Goal: Information Seeking & Learning: Check status

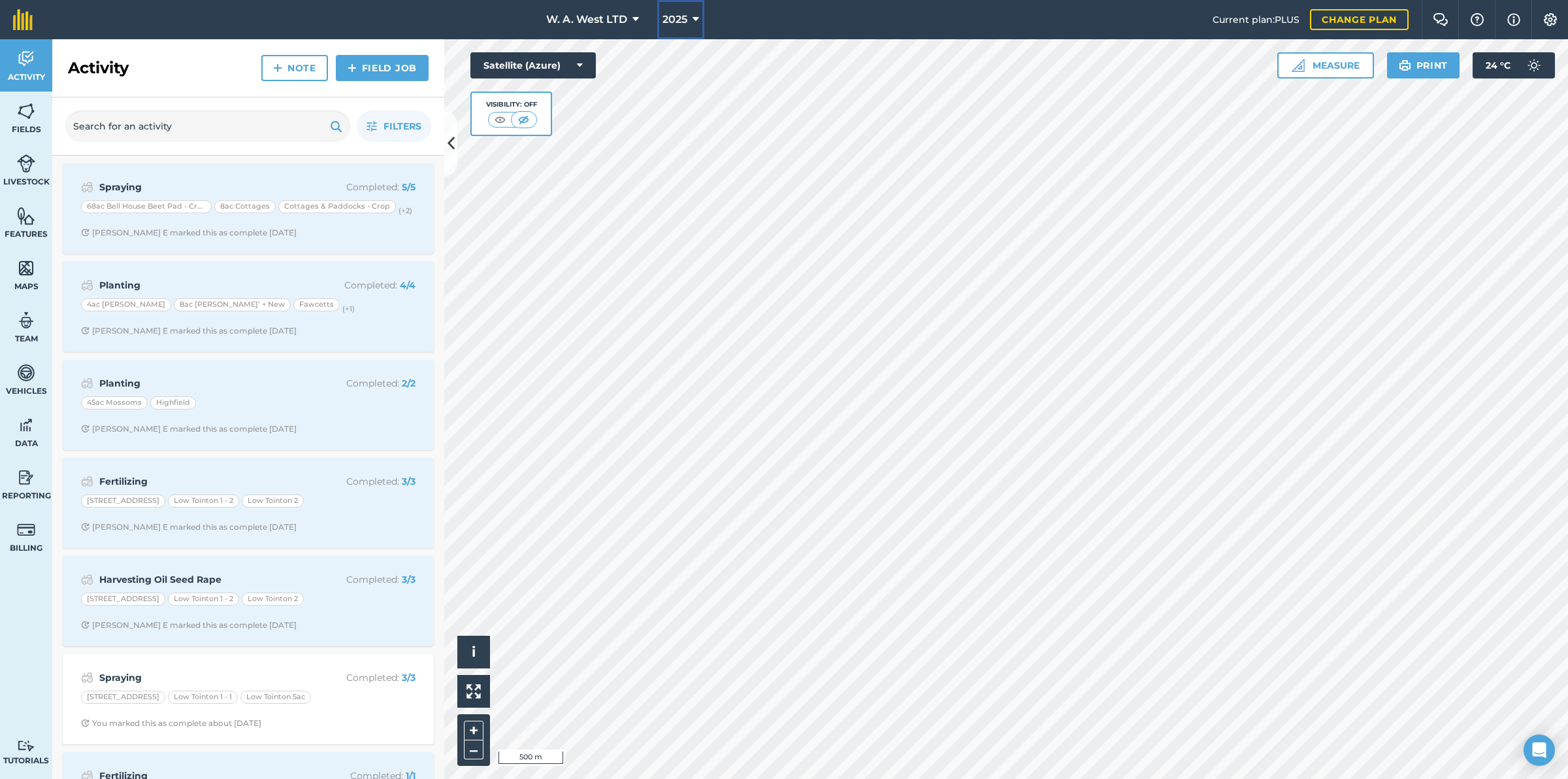
click at [686, 28] on button "2025" at bounding box center [680, 20] width 47 height 40
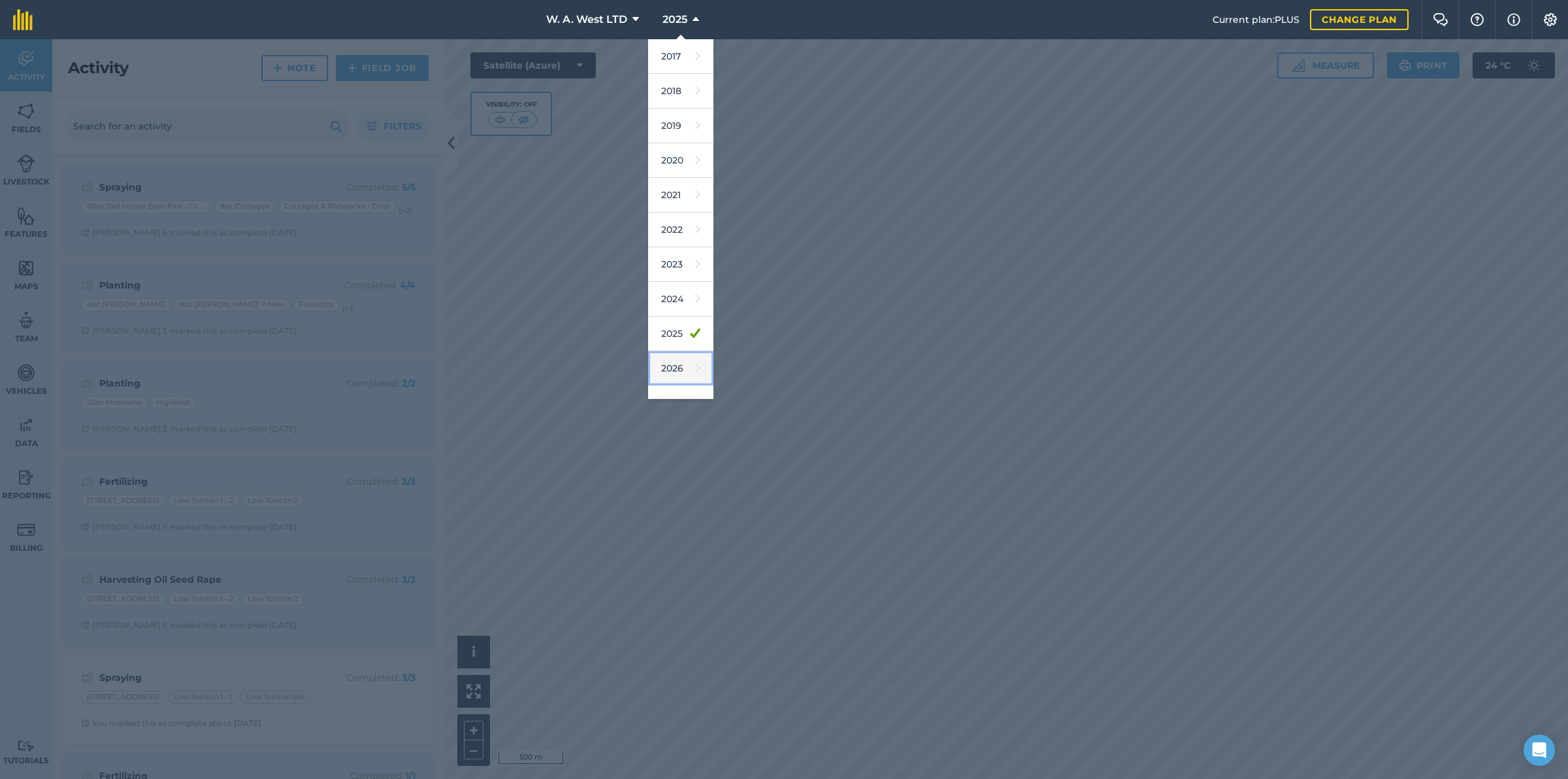
click at [693, 374] on link "2026" at bounding box center [680, 368] width 66 height 34
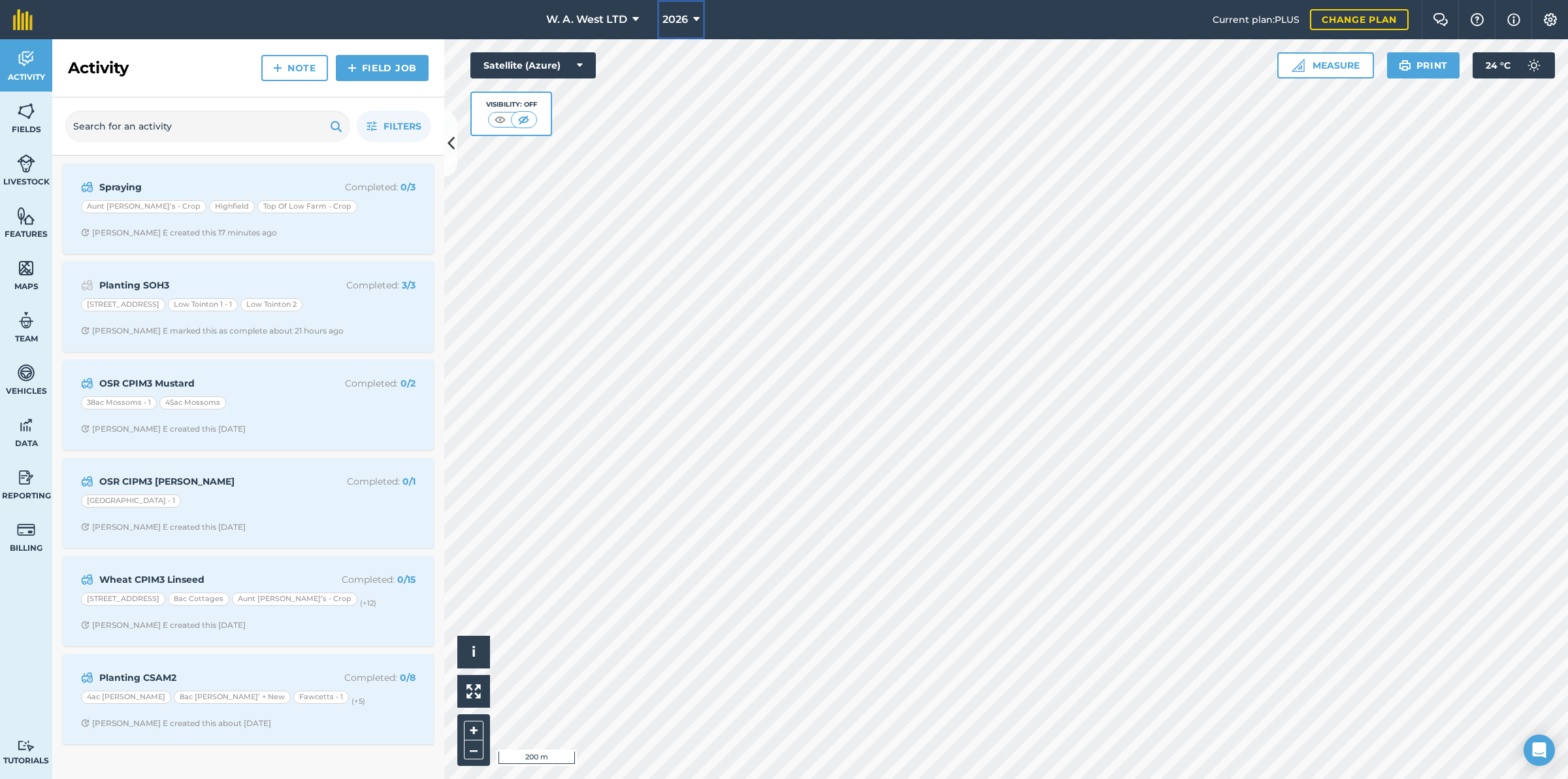
click at [690, 18] on button "2026" at bounding box center [680, 20] width 48 height 40
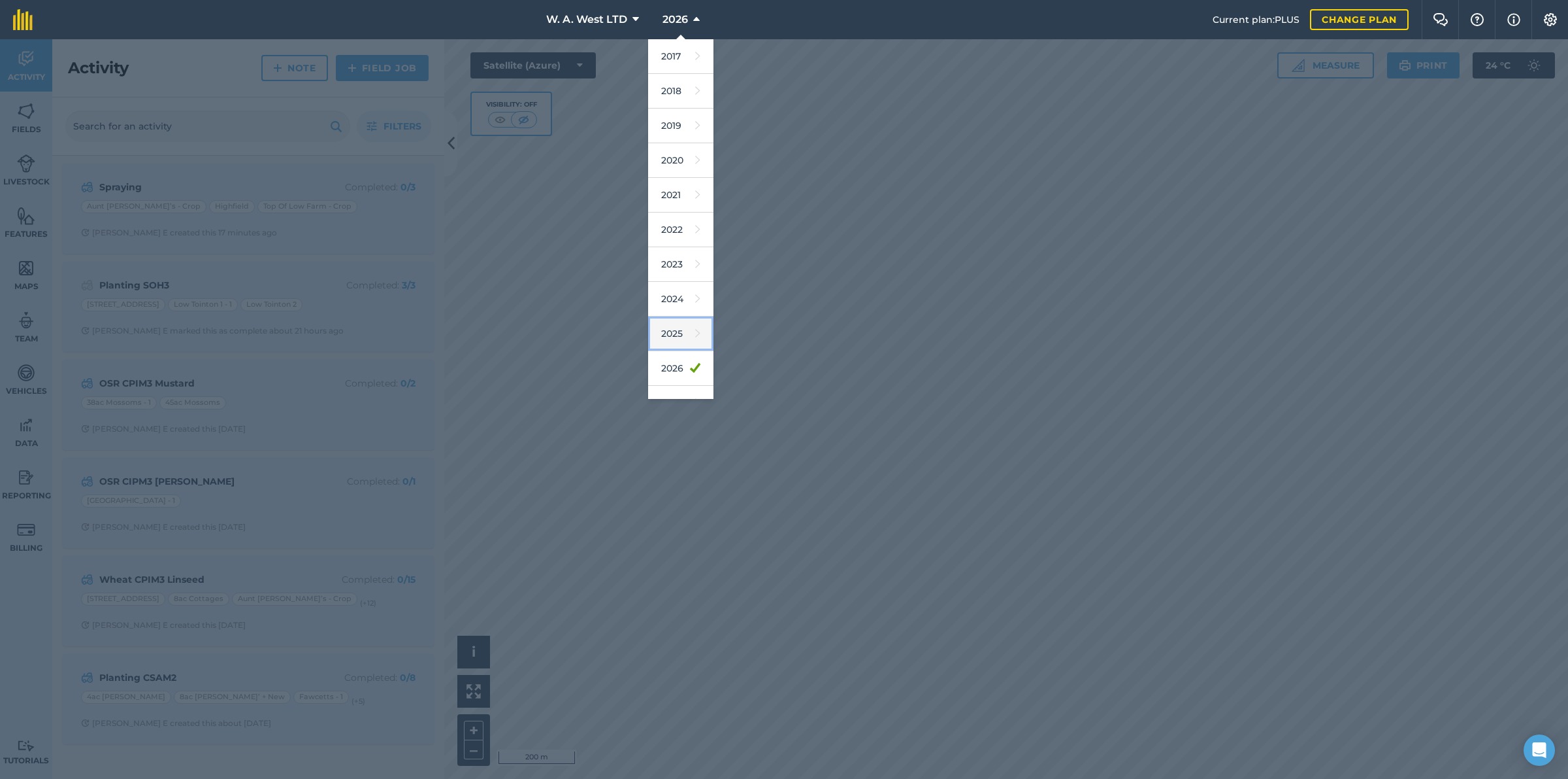
click at [671, 345] on link "2025" at bounding box center [680, 333] width 66 height 34
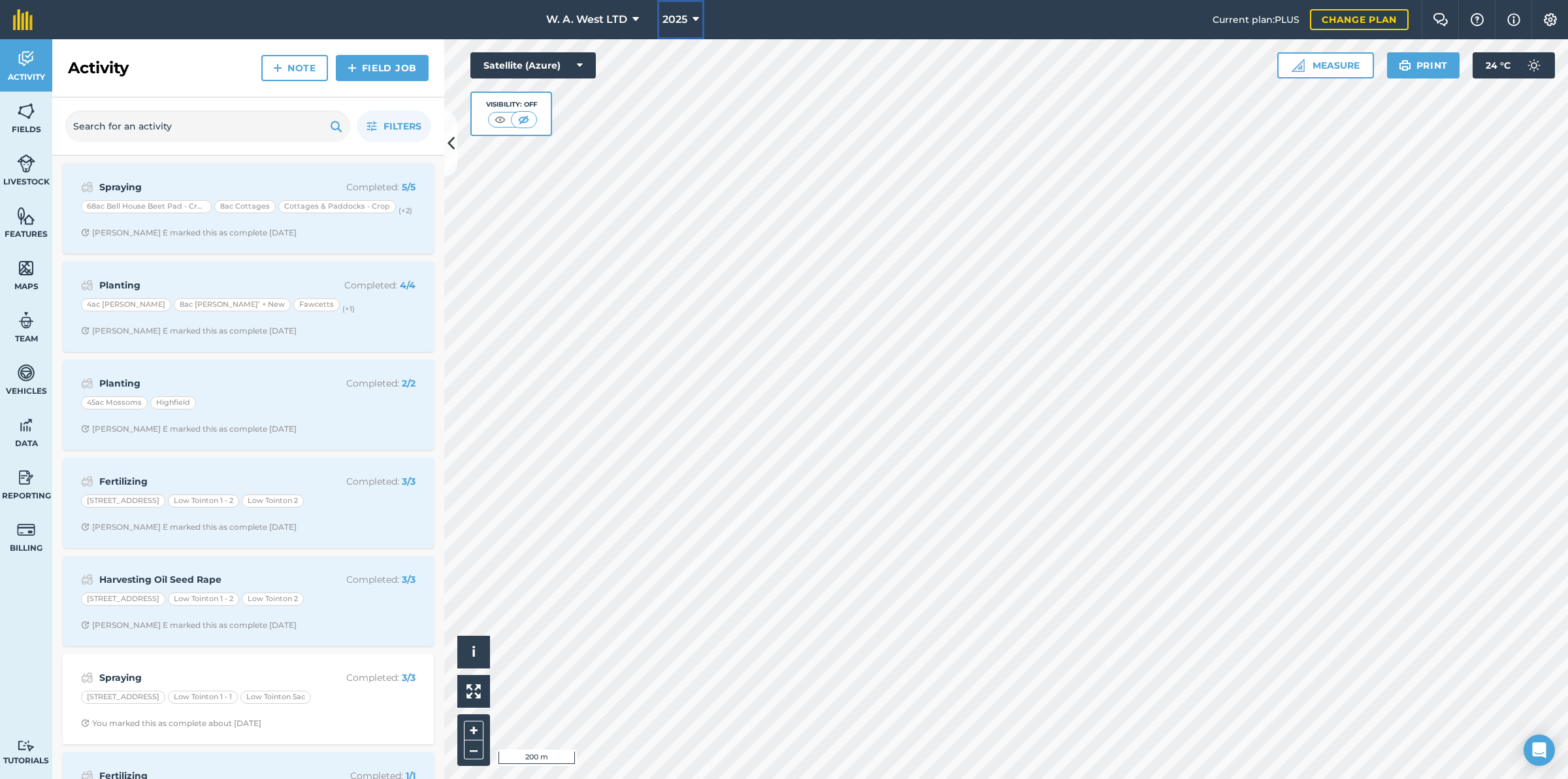
click at [674, 15] on span "2025" at bounding box center [675, 19] width 25 height 15
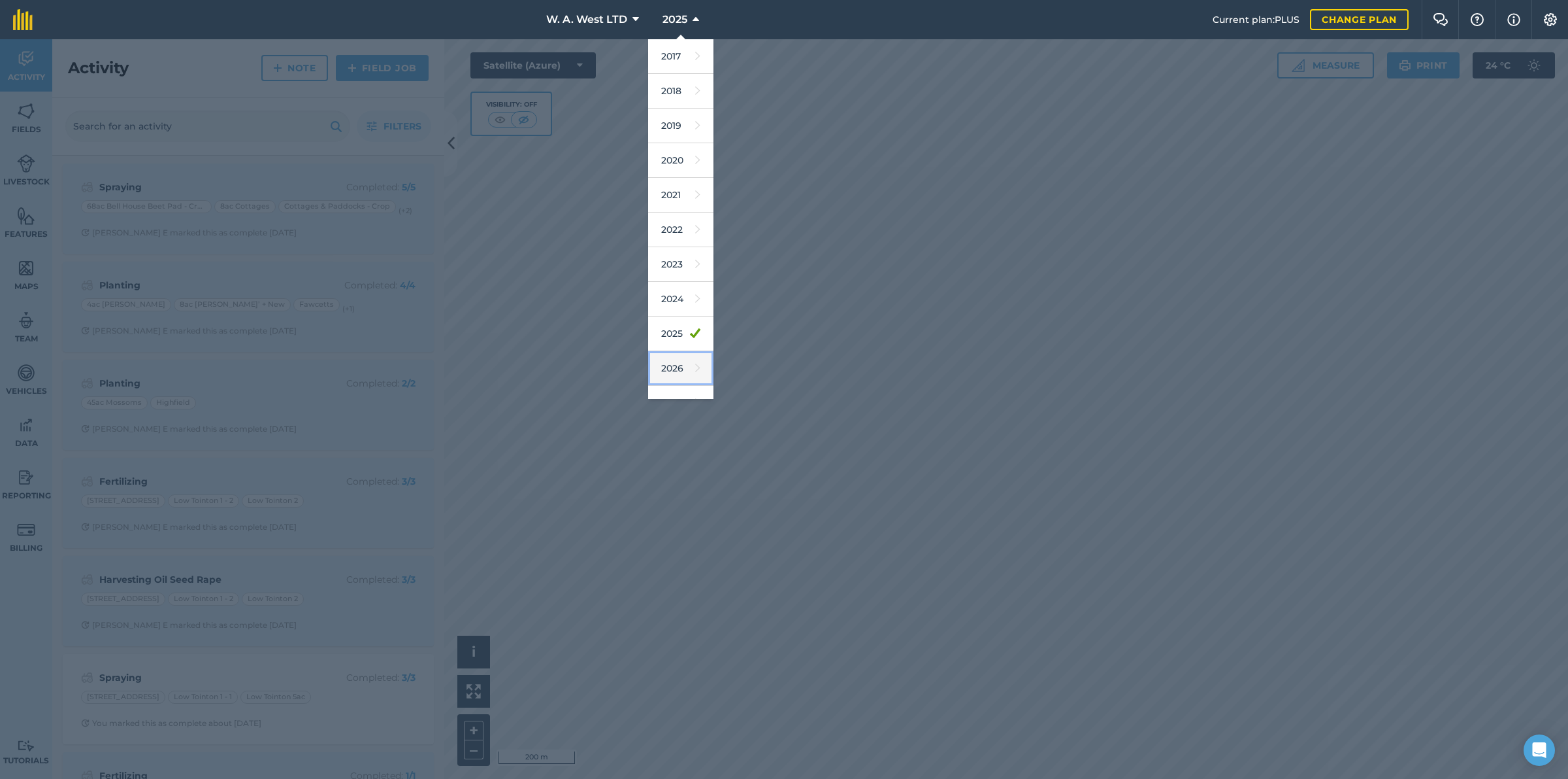
click at [673, 376] on link "2026" at bounding box center [680, 368] width 66 height 34
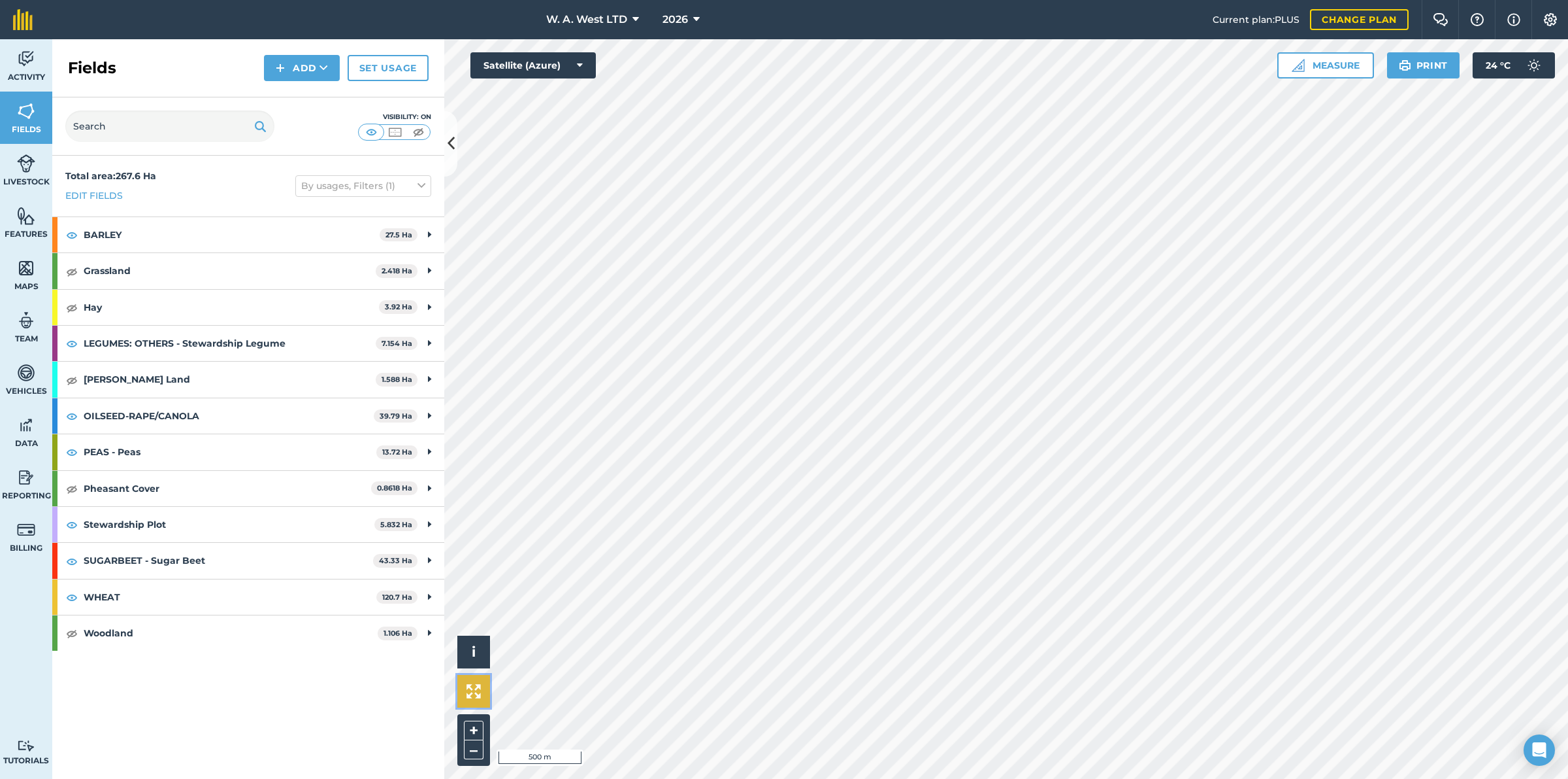
click at [481, 686] on img at bounding box center [473, 691] width 14 height 14
click at [445, 144] on button at bounding box center [451, 143] width 14 height 66
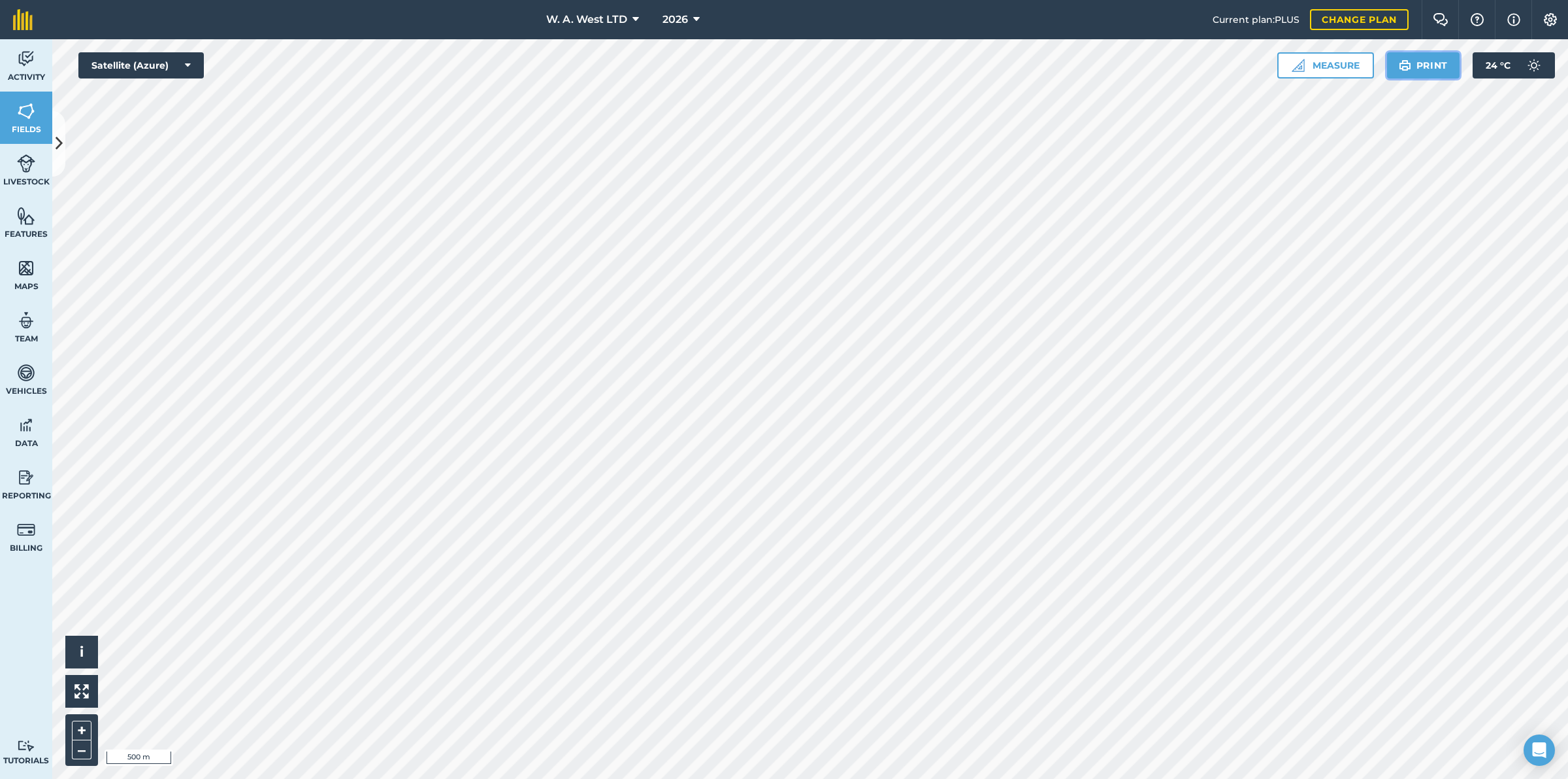
click at [1425, 61] on button "Print" at bounding box center [1423, 65] width 73 height 26
click at [178, 64] on button "Satellite (Azure)" at bounding box center [140, 65] width 125 height 26
click at [180, 141] on button "Road map (Azure)" at bounding box center [140, 143] width 125 height 26
click at [177, 70] on button "Road map (Azure)" at bounding box center [140, 65] width 125 height 26
click at [193, 176] on button "OpenStreetMap" at bounding box center [140, 169] width 125 height 26
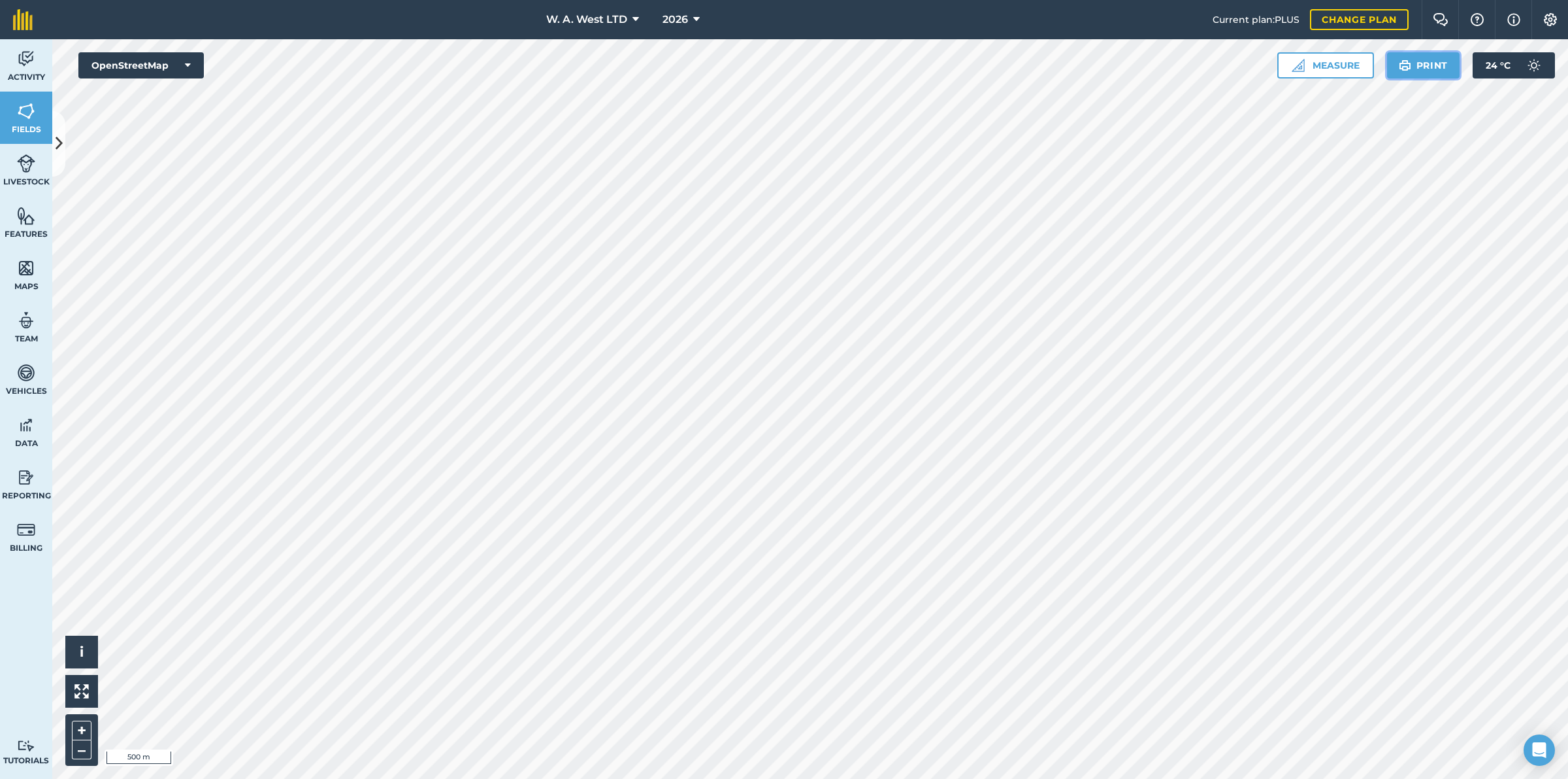
click at [1439, 62] on button "Print" at bounding box center [1423, 65] width 73 height 26
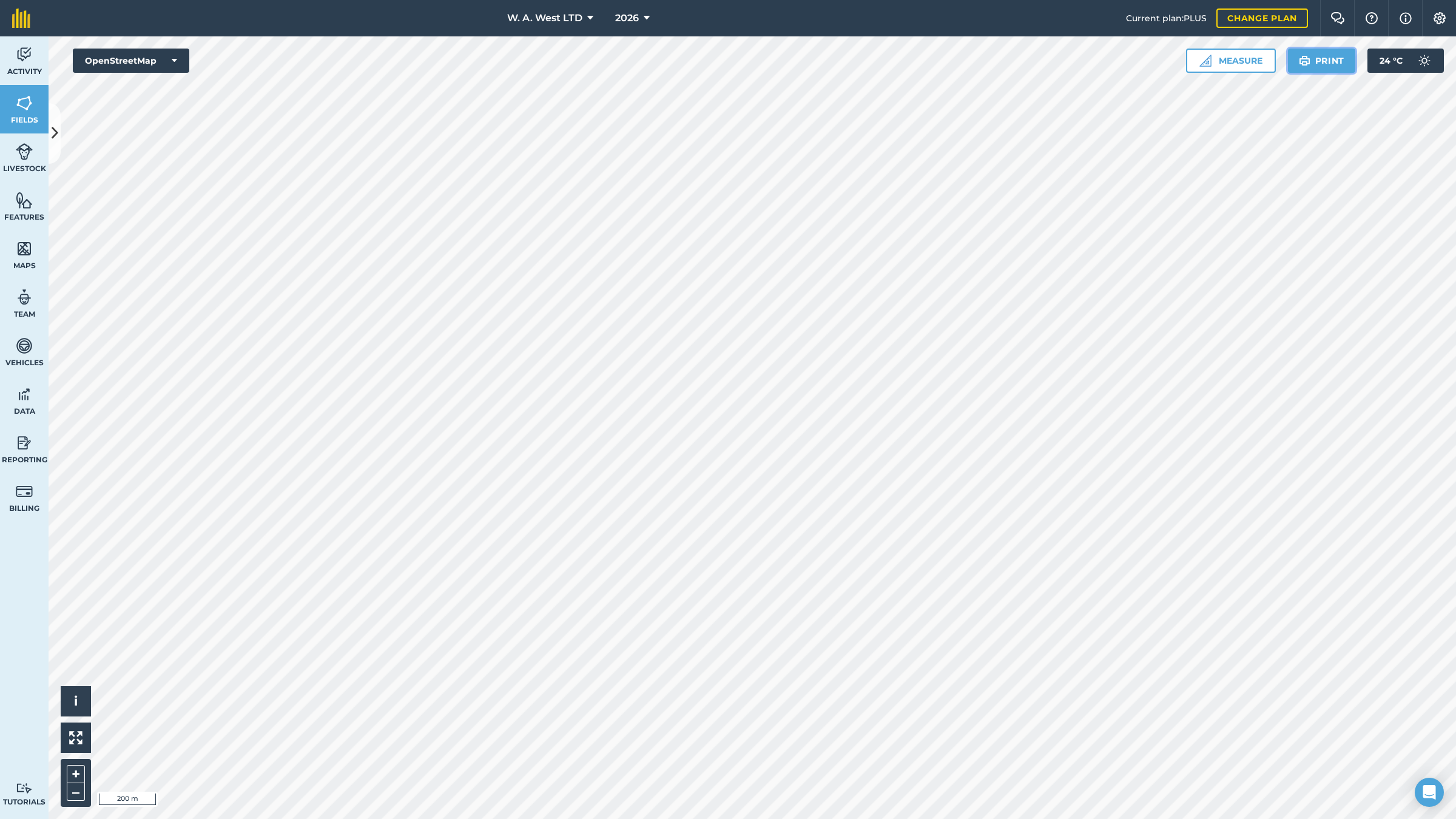
click at [1321, 64] on button "Print" at bounding box center [1321, 60] width 68 height 24
click at [1336, 61] on button "Print" at bounding box center [1321, 60] width 68 height 24
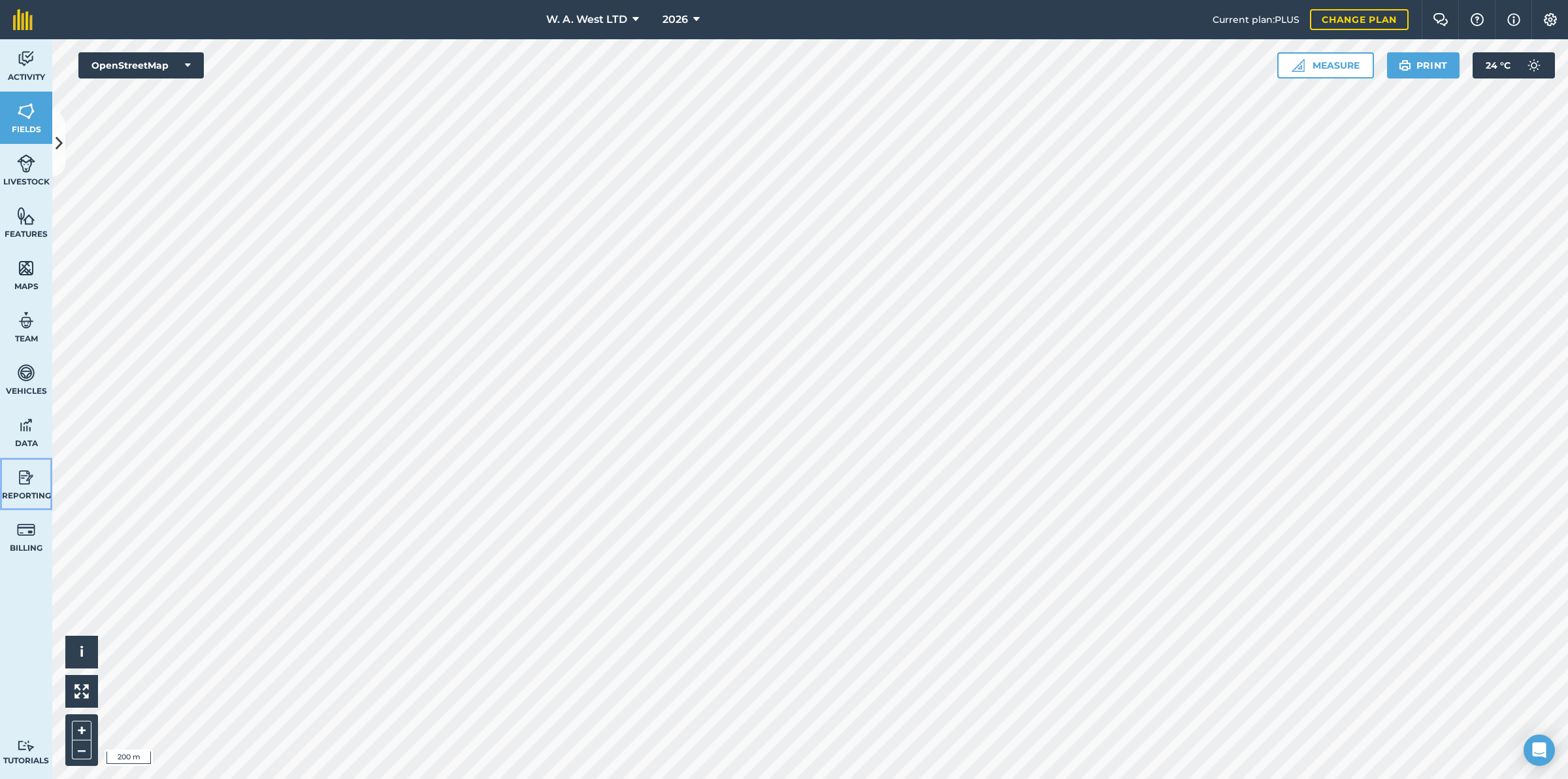
click at [34, 466] on link "Reporting" at bounding box center [26, 484] width 52 height 52
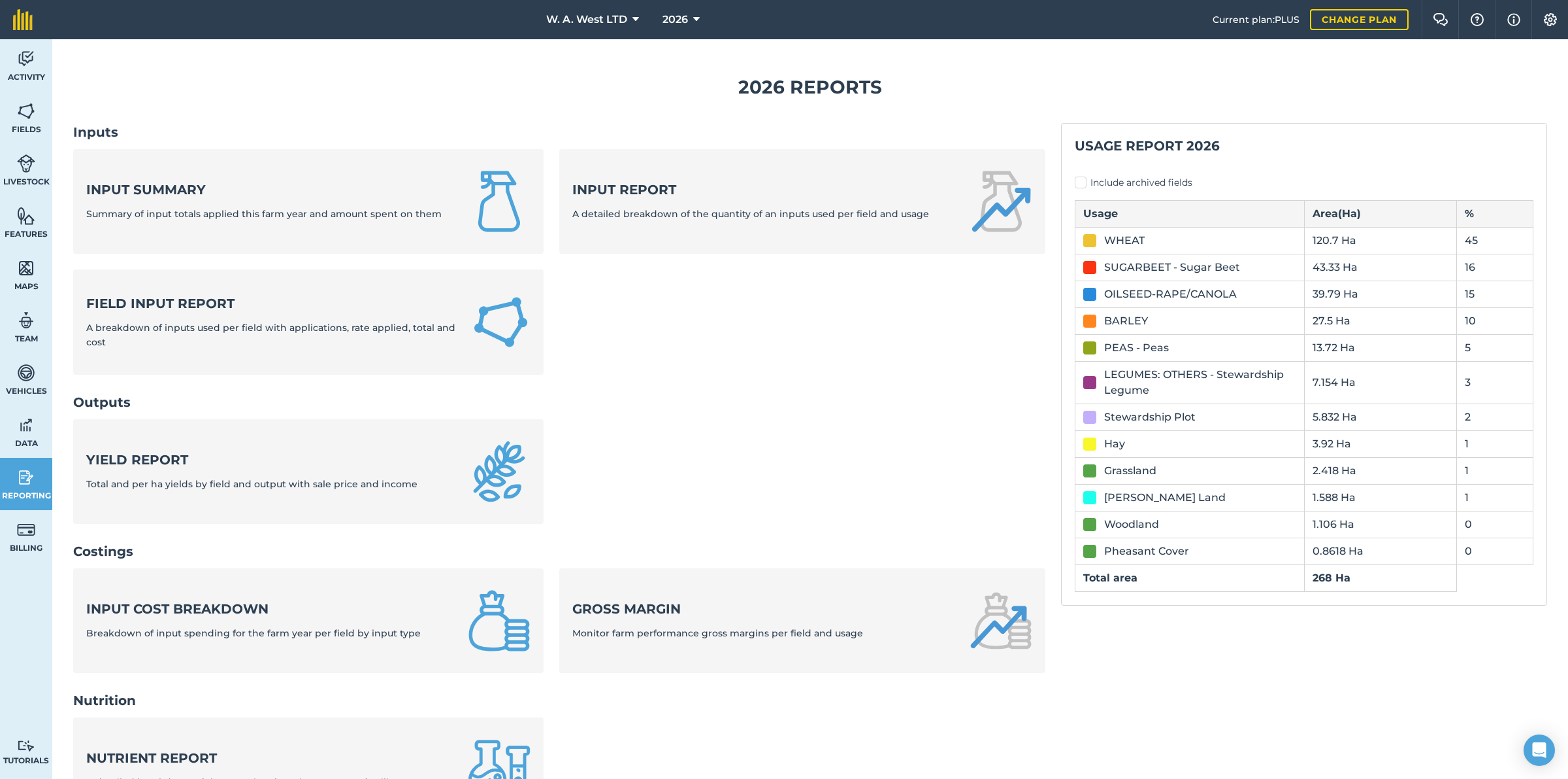
click at [890, 316] on ul "Input summary Summary of input totals applied this farm year and amount spent o…" at bounding box center [559, 270] width 972 height 241
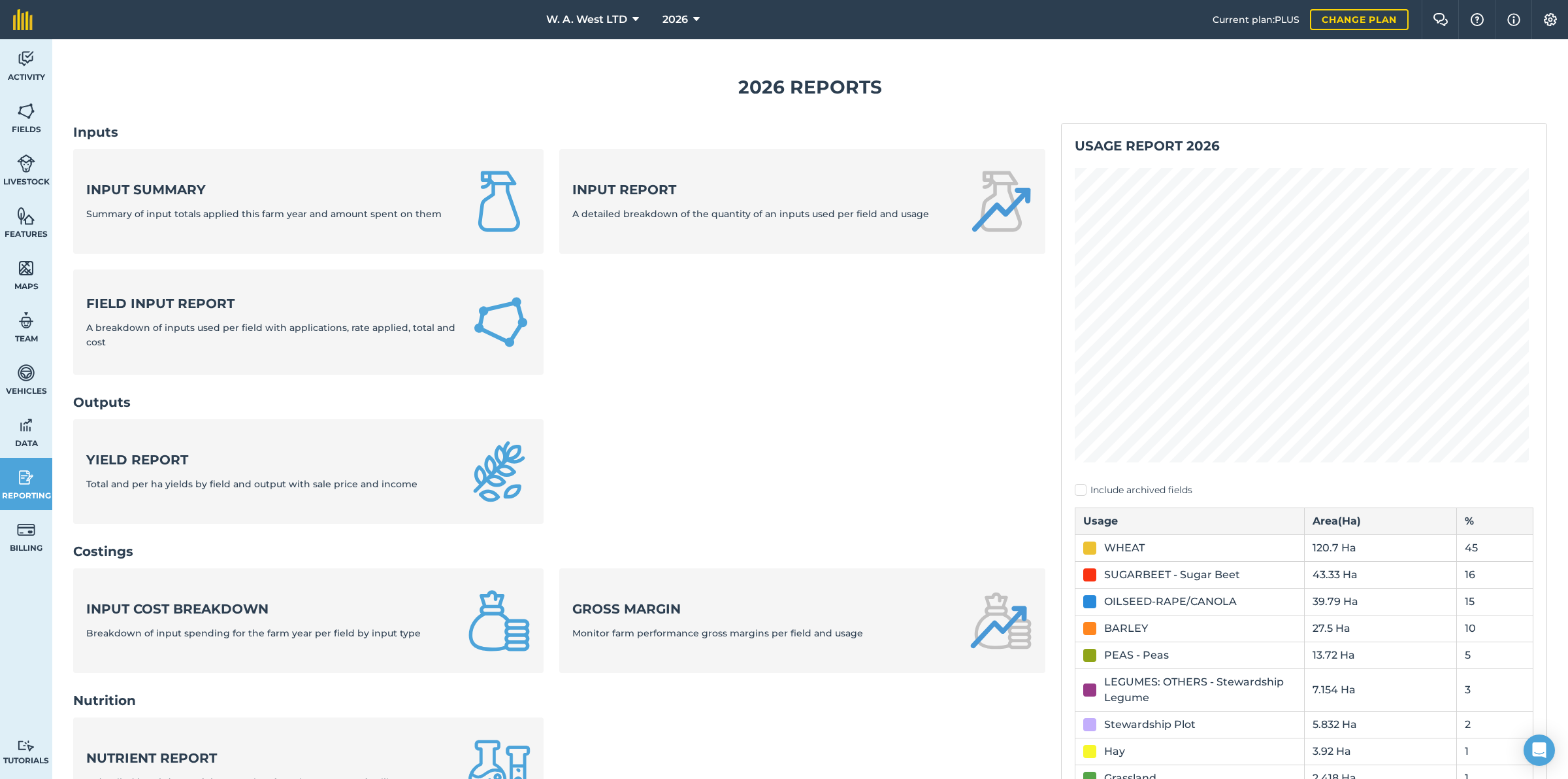
click at [972, 73] on h1 "2026 Reports" at bounding box center [810, 87] width 1474 height 30
click at [679, 15] on span "2026" at bounding box center [675, 19] width 25 height 15
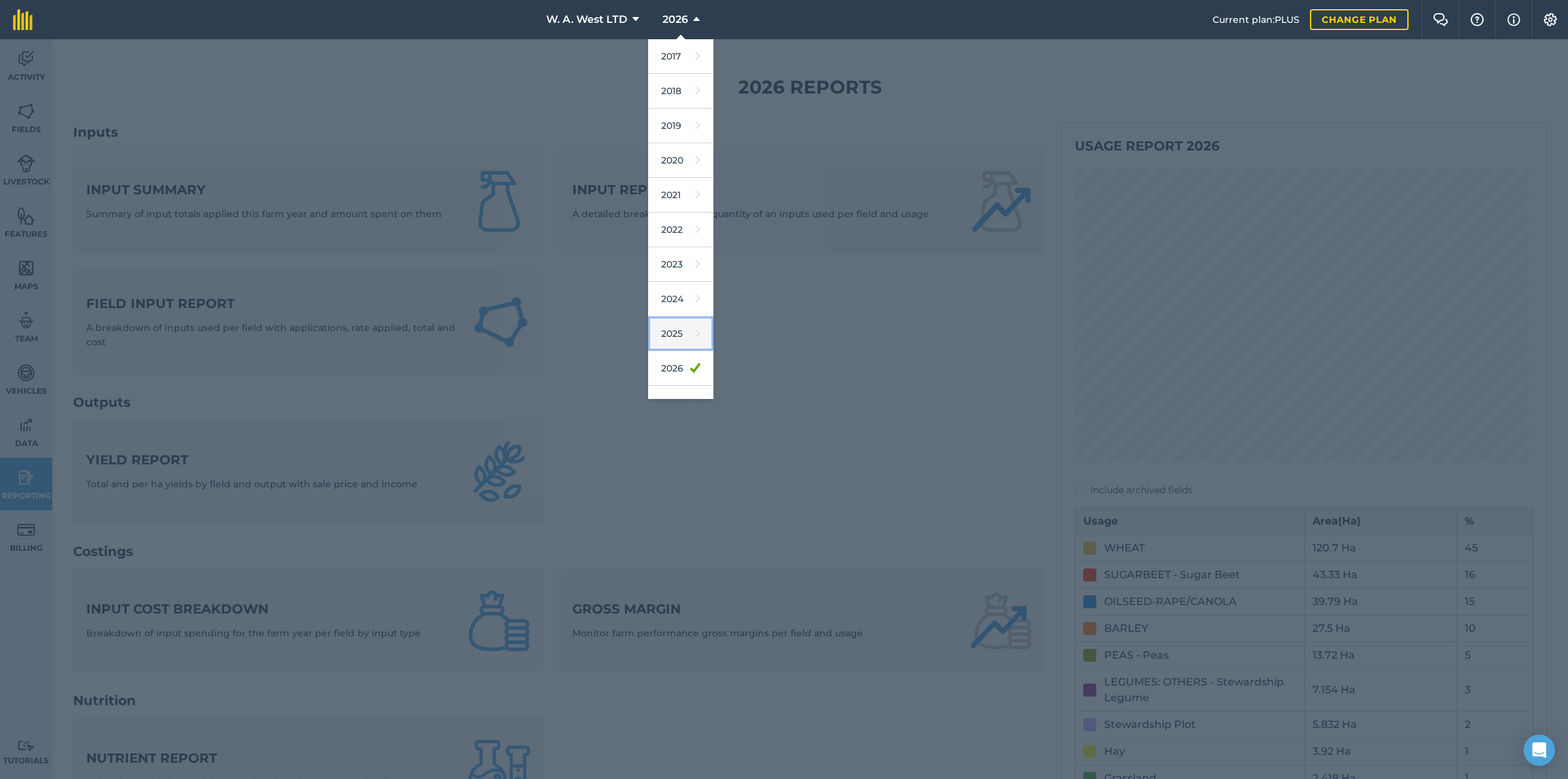
click at [671, 327] on link "2025" at bounding box center [680, 333] width 66 height 34
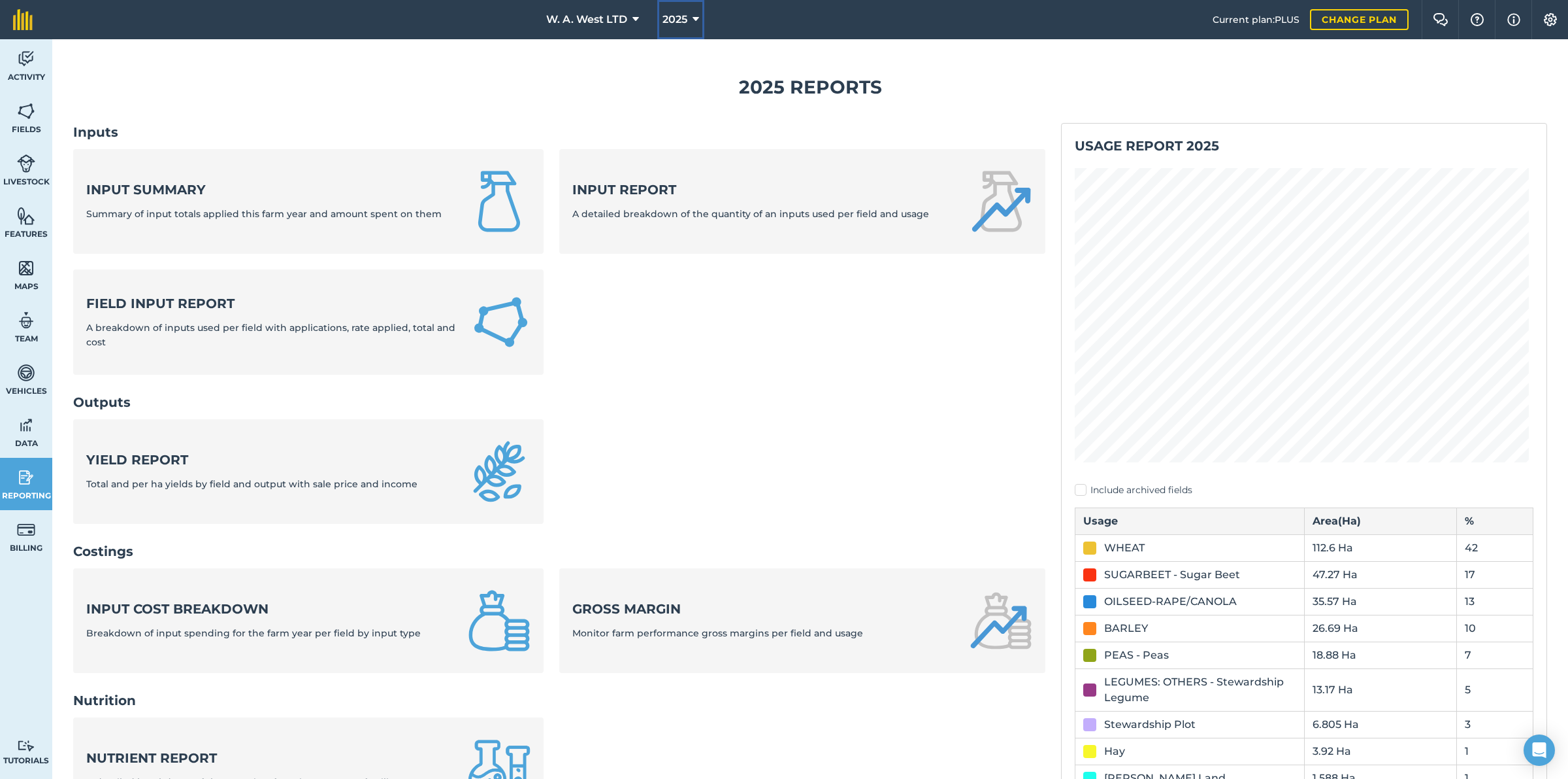
click at [685, 21] on span "2025" at bounding box center [675, 19] width 25 height 15
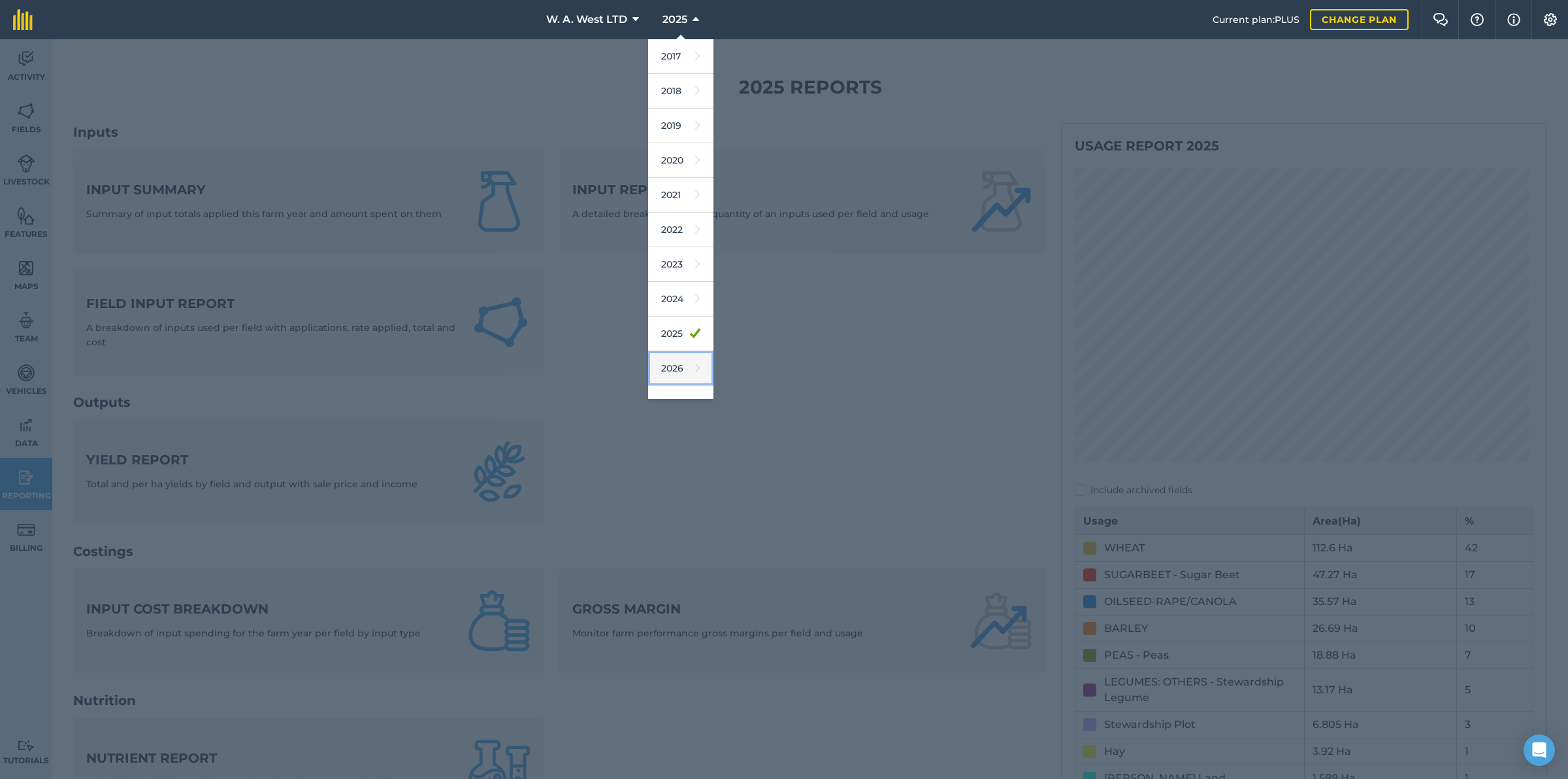
click at [695, 373] on icon at bounding box center [698, 368] width 5 height 18
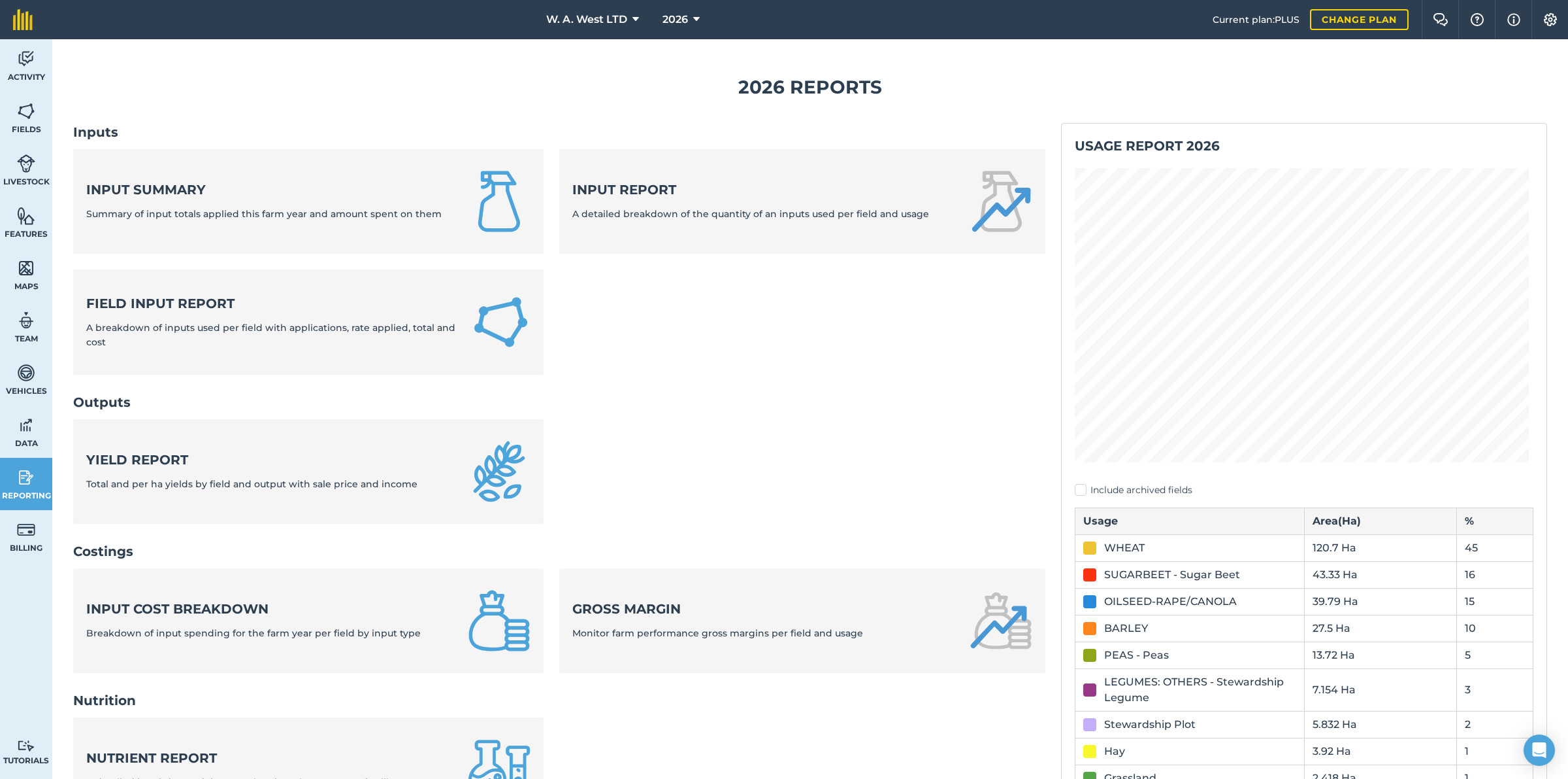
click at [798, 373] on ul "Input summary Summary of input totals applied this farm year and amount spent o…" at bounding box center [559, 270] width 972 height 241
click at [664, 18] on span "2026" at bounding box center [675, 19] width 25 height 15
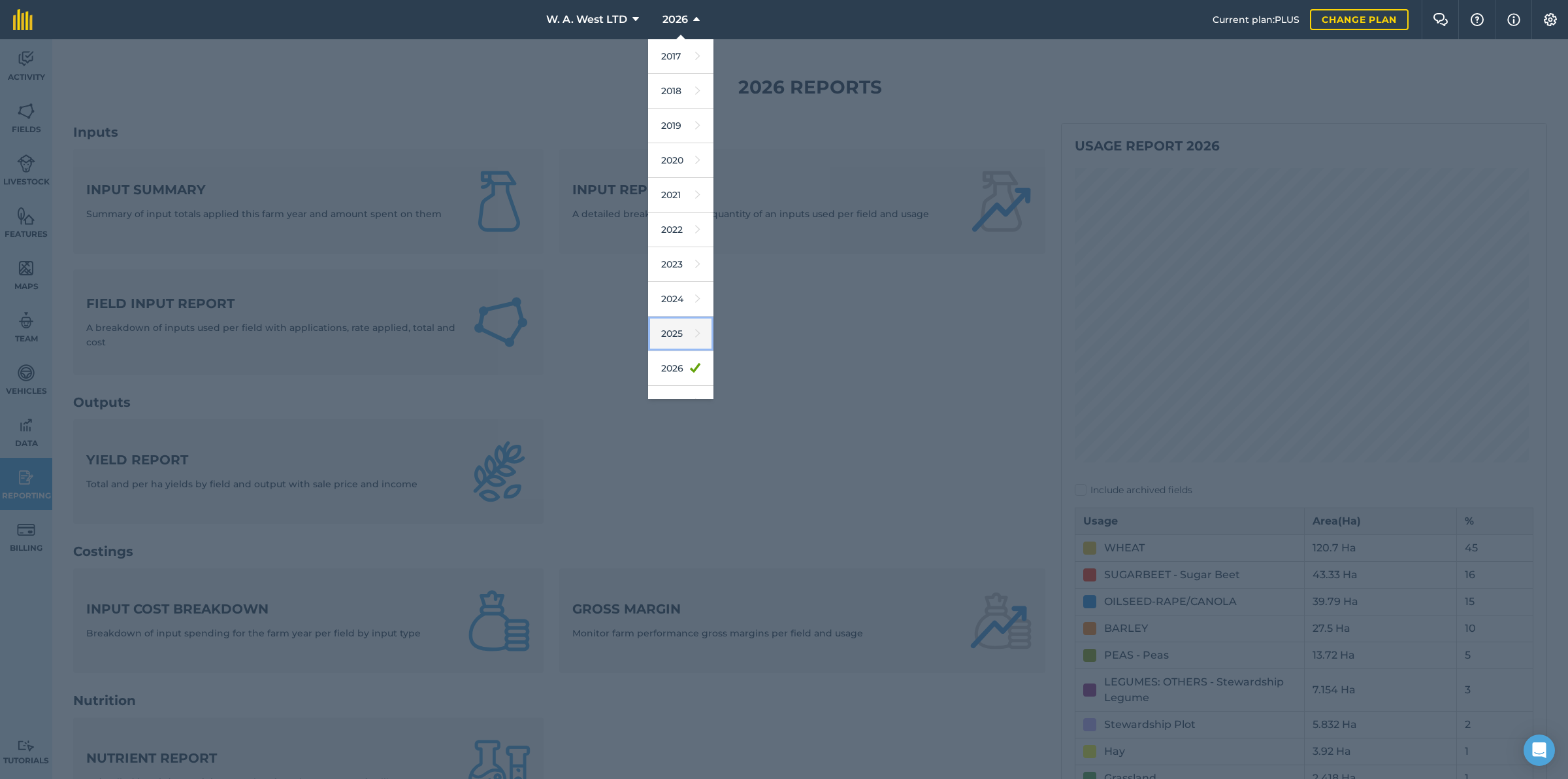
click at [673, 337] on link "2025" at bounding box center [680, 333] width 66 height 34
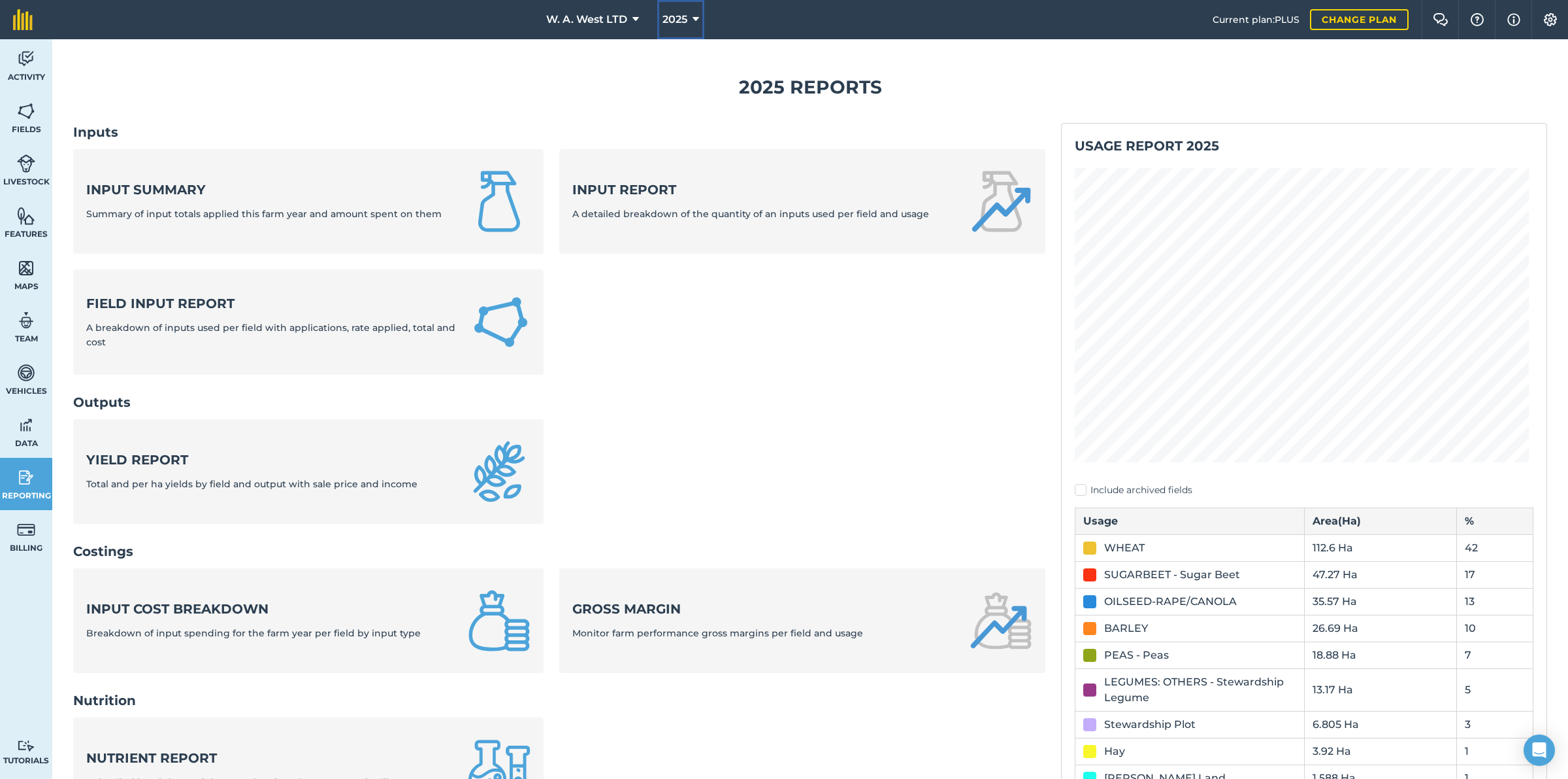
click at [683, 27] on span "2025" at bounding box center [675, 19] width 25 height 15
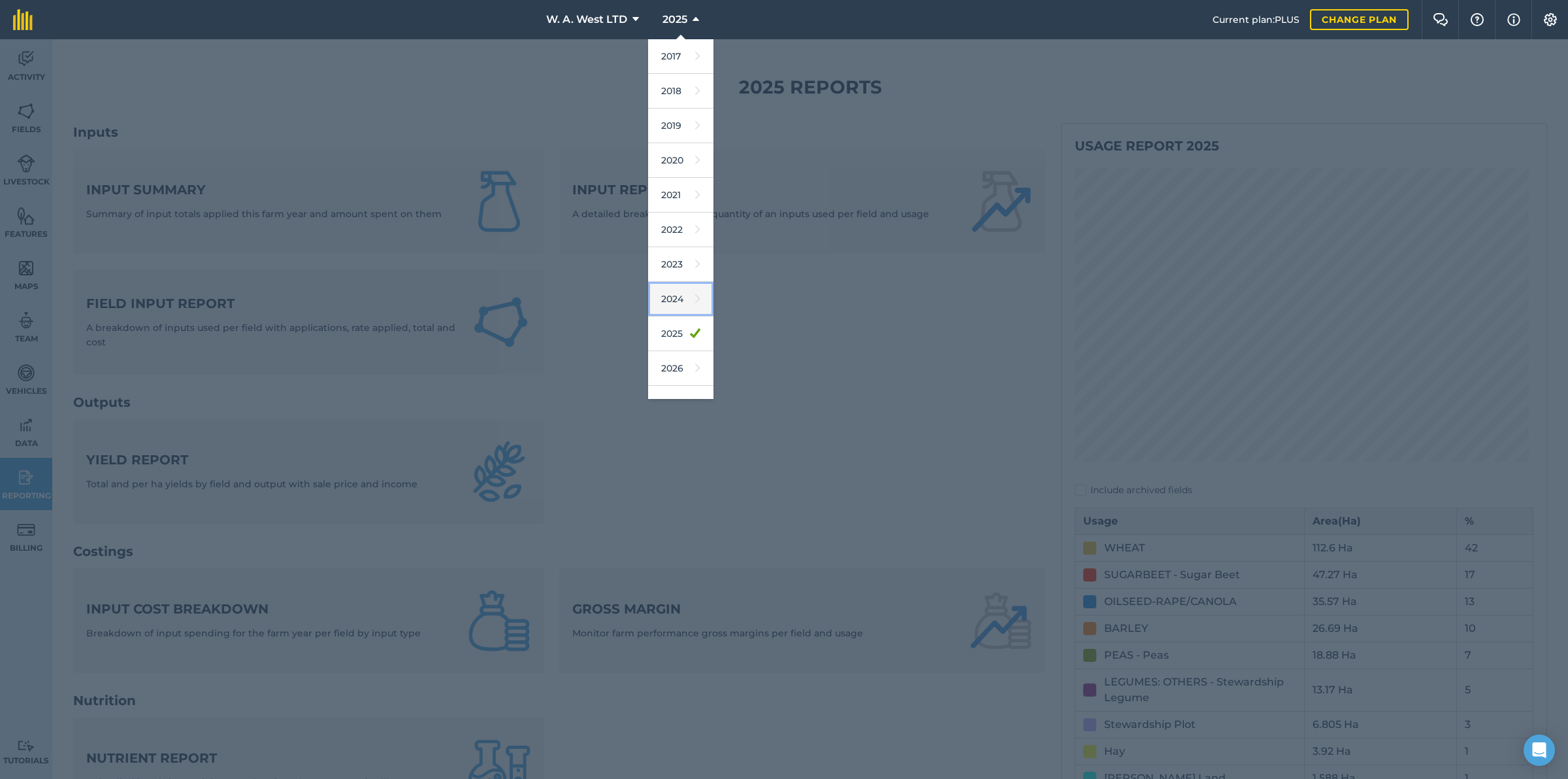
click at [674, 297] on link "2024" at bounding box center [680, 299] width 66 height 34
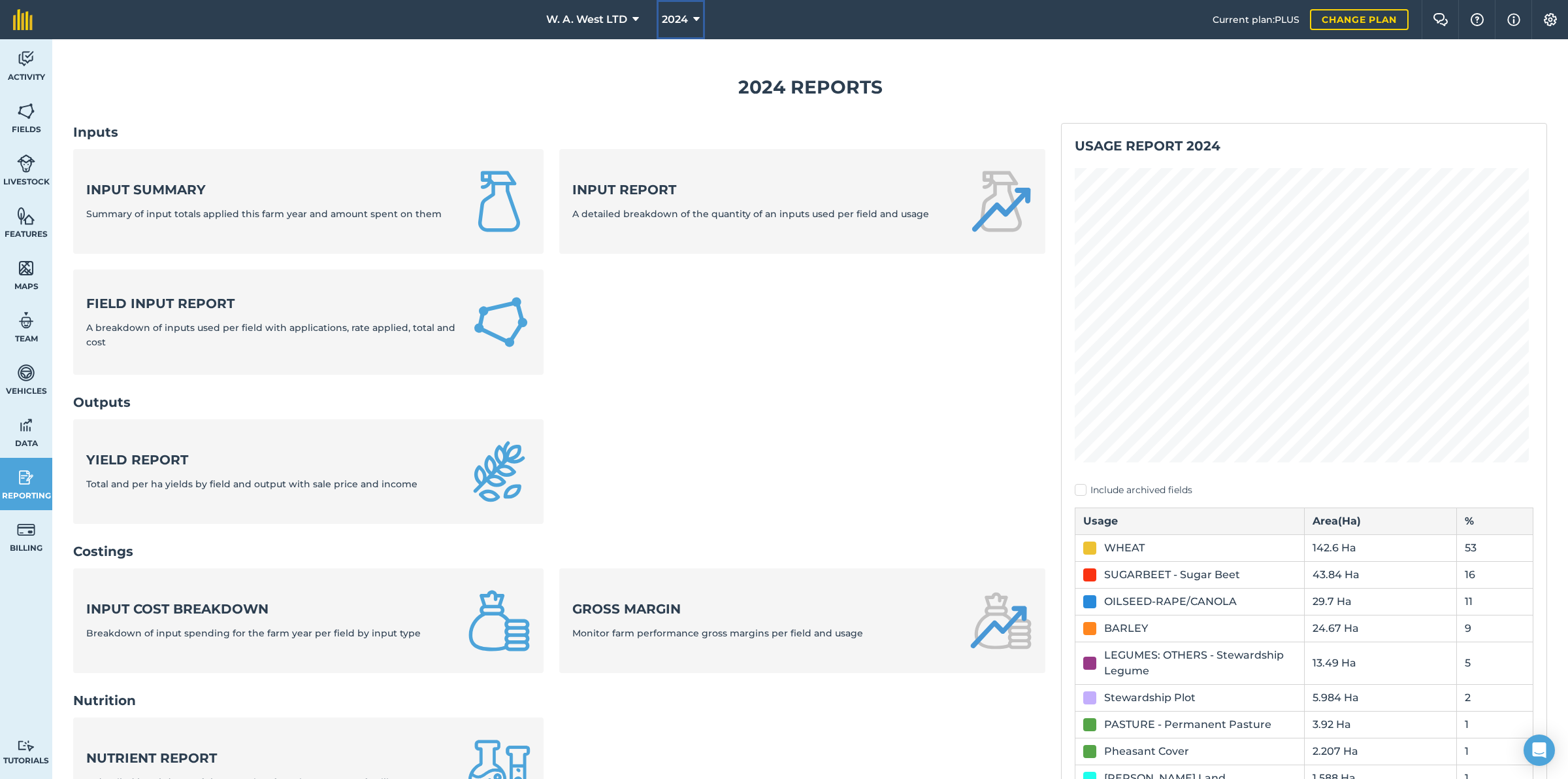
click at [683, 27] on span "2024" at bounding box center [674, 19] width 26 height 15
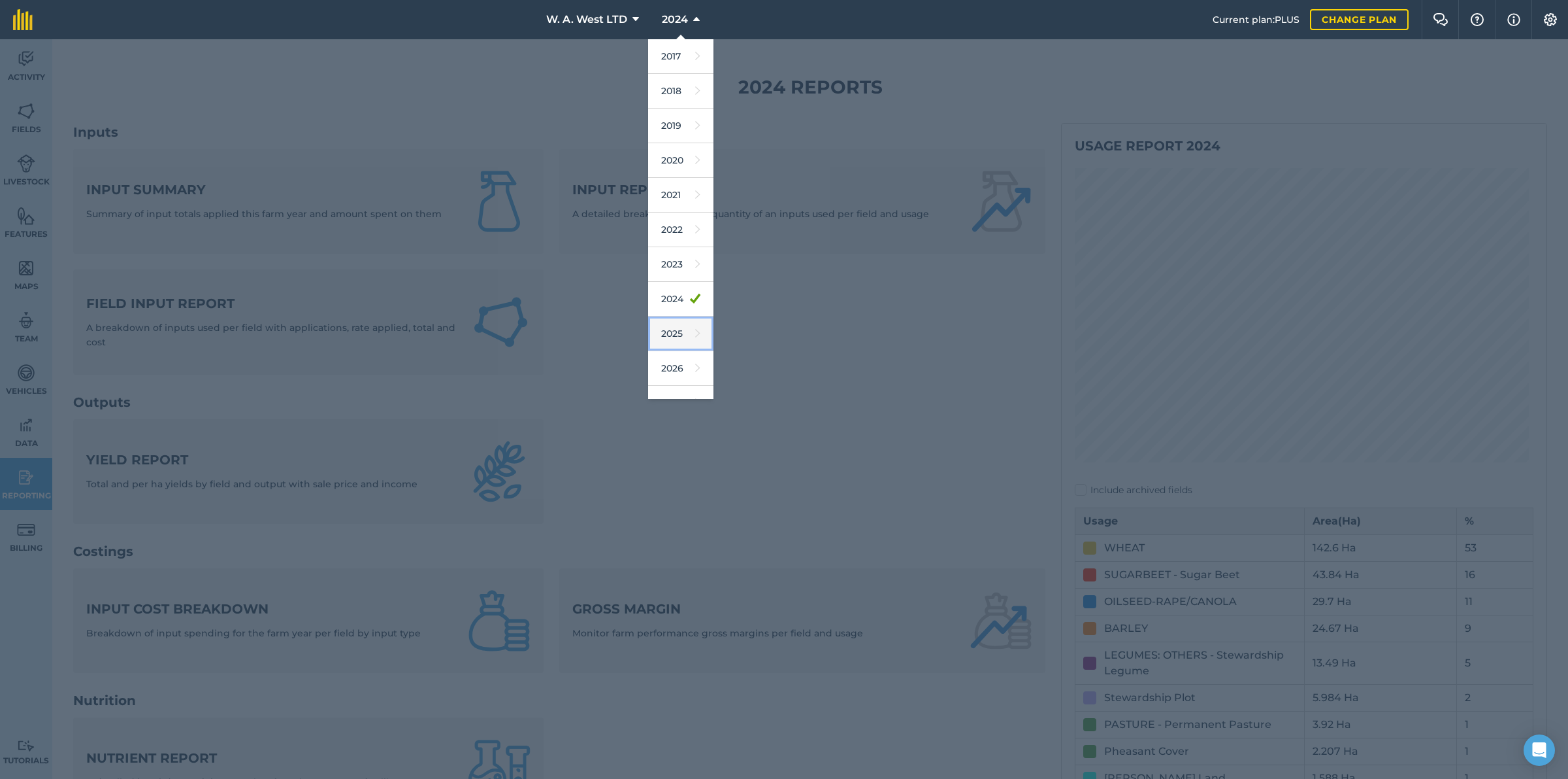
click at [657, 338] on link "2025" at bounding box center [680, 333] width 66 height 34
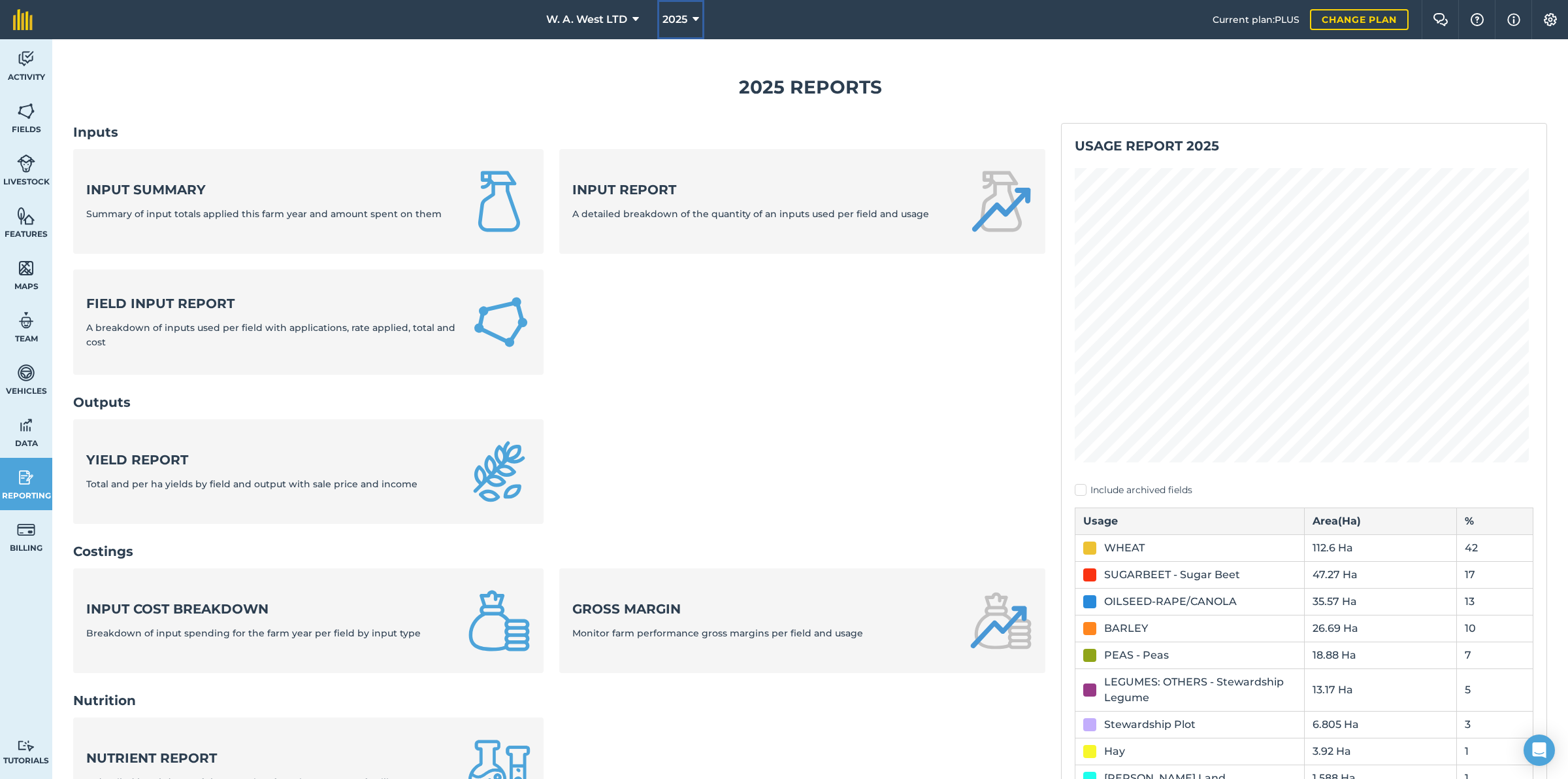
click at [690, 25] on button "2025" at bounding box center [680, 20] width 47 height 40
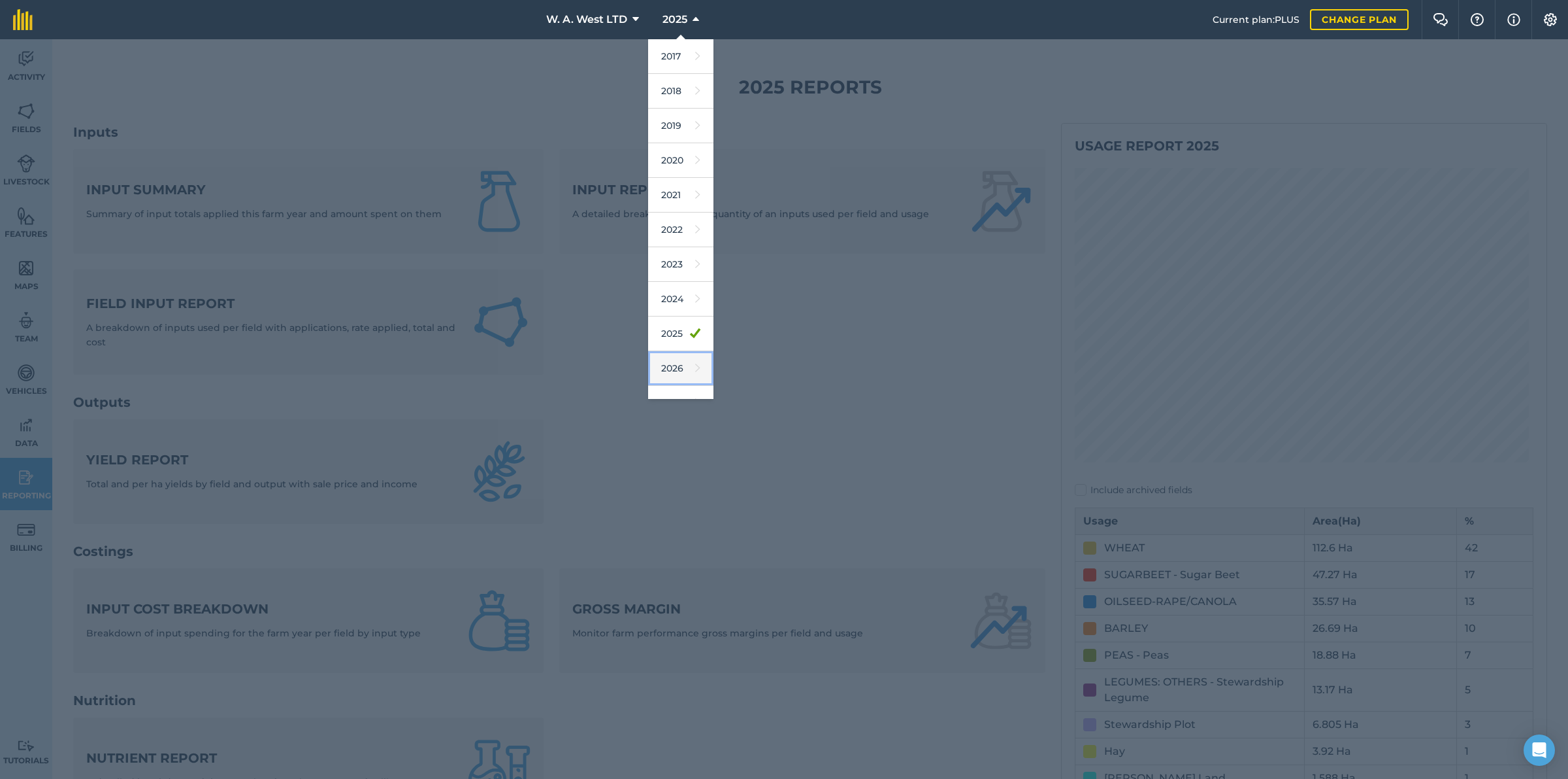
click at [695, 367] on icon at bounding box center [698, 368] width 5 height 18
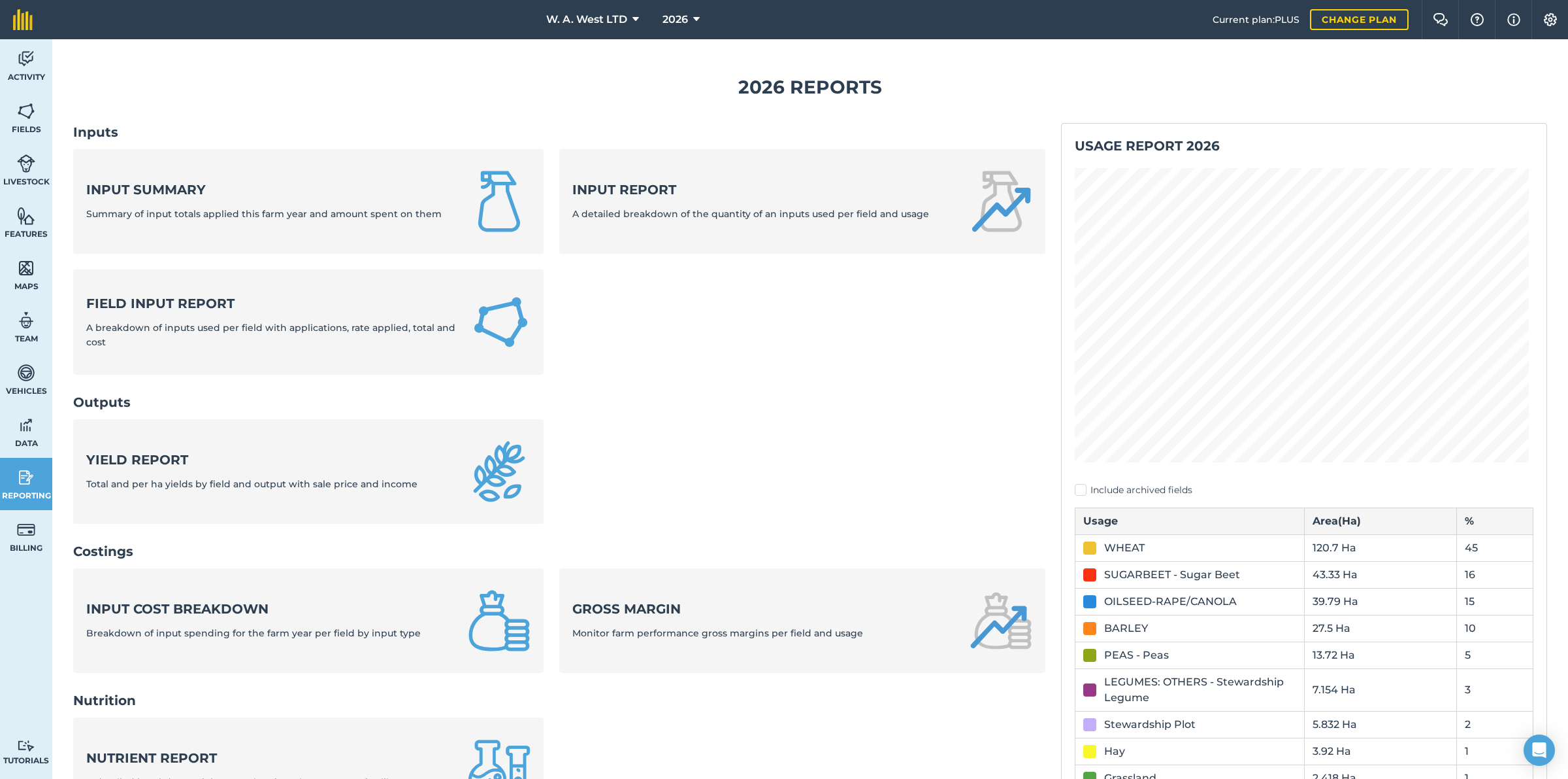
click at [784, 439] on ul "Yield report Total and per ha yields by field and output with sale price and in…" at bounding box center [559, 479] width 972 height 121
click at [786, 436] on ul "Yield report Total and per ha yields by field and output with sale price and in…" at bounding box center [559, 479] width 972 height 121
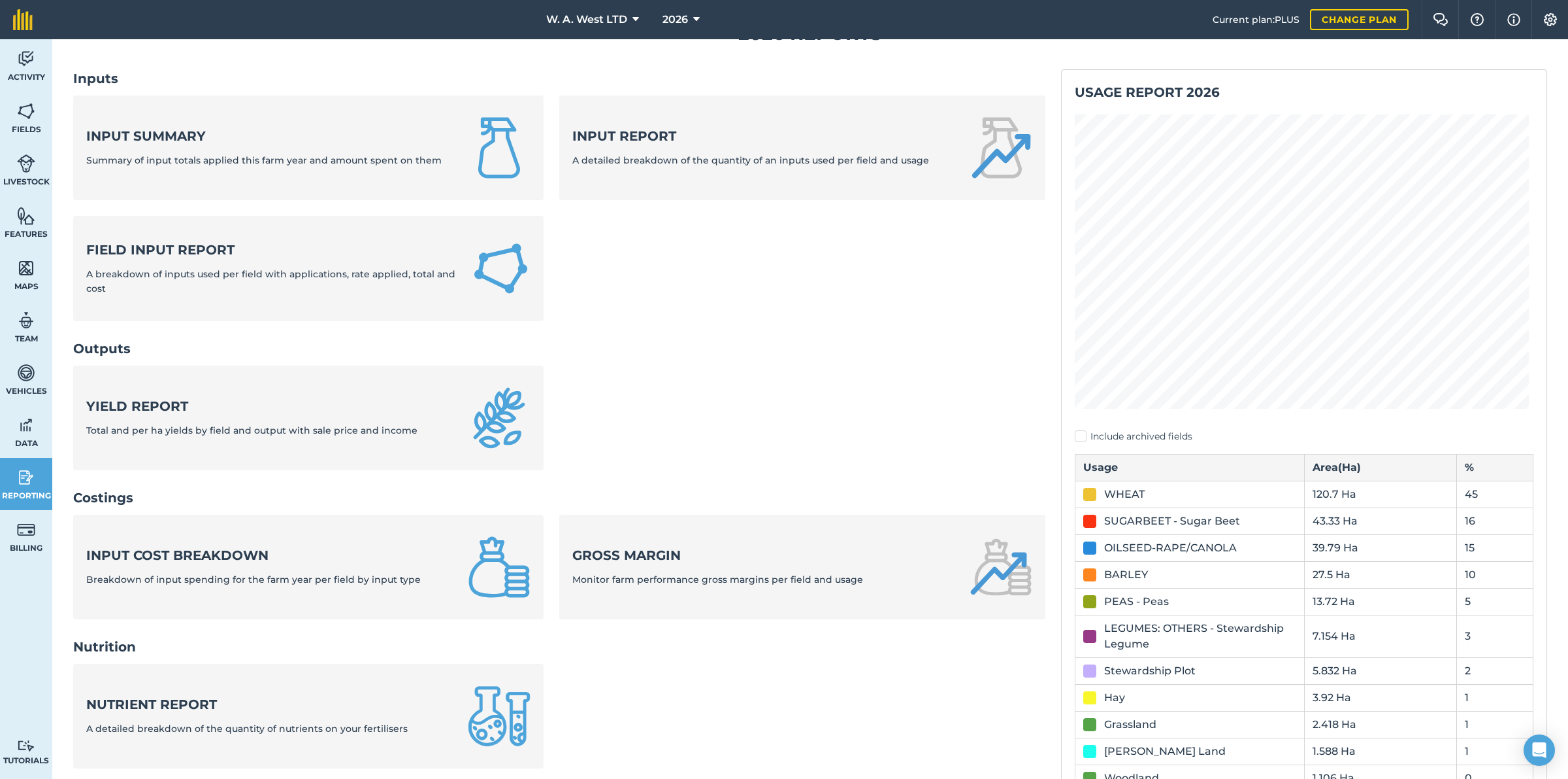
scroll to position [82, 0]
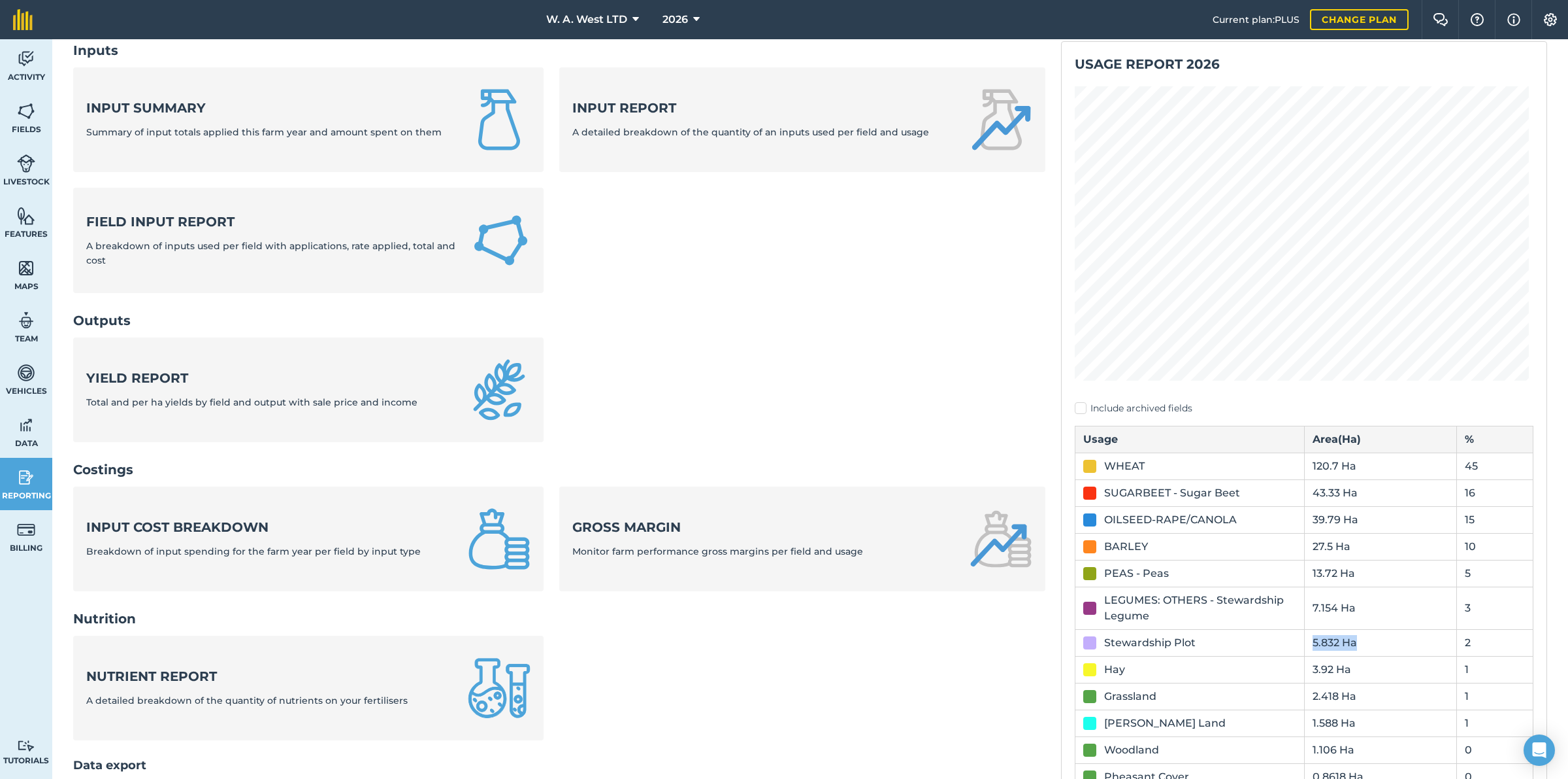
drag, startPoint x: 1302, startPoint y: 646, endPoint x: 1363, endPoint y: 656, distance: 61.8
click at [1363, 656] on td "5.832 Ha" at bounding box center [1381, 642] width 153 height 27
click at [1363, 654] on td "5.832 Ha" at bounding box center [1381, 642] width 153 height 27
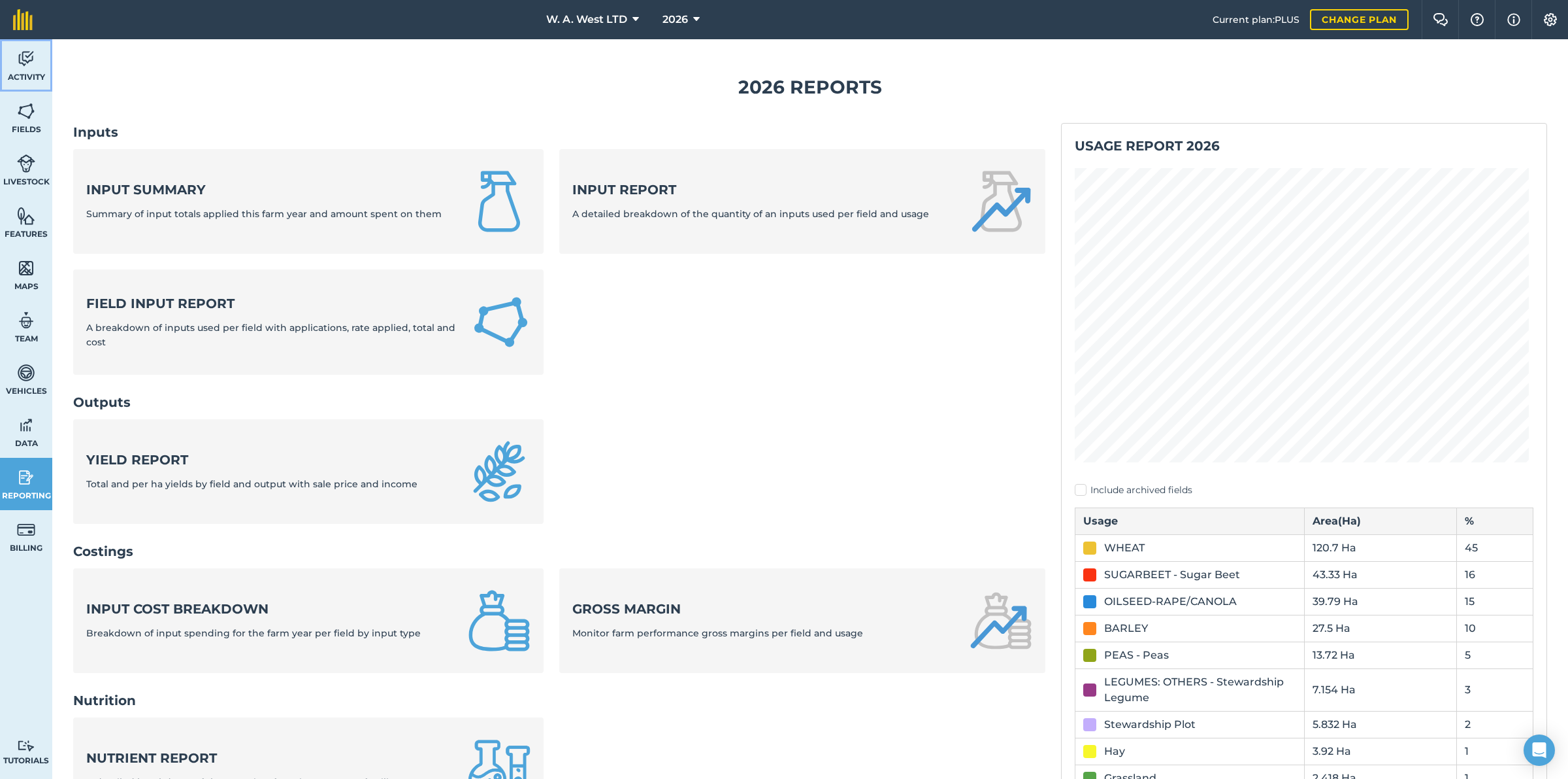
click at [23, 56] on img at bounding box center [26, 59] width 18 height 20
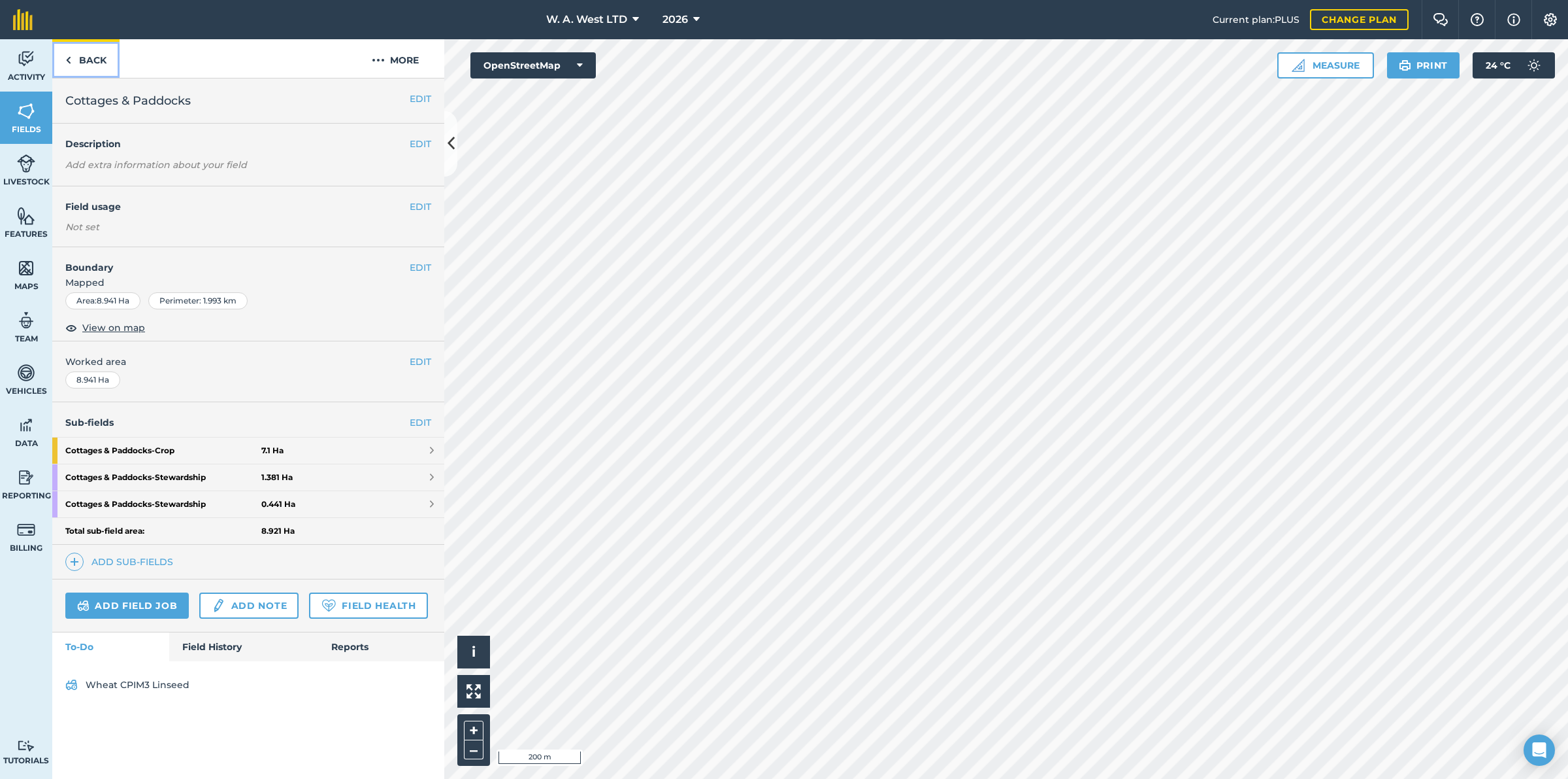
click at [58, 41] on link "Back" at bounding box center [86, 59] width 68 height 39
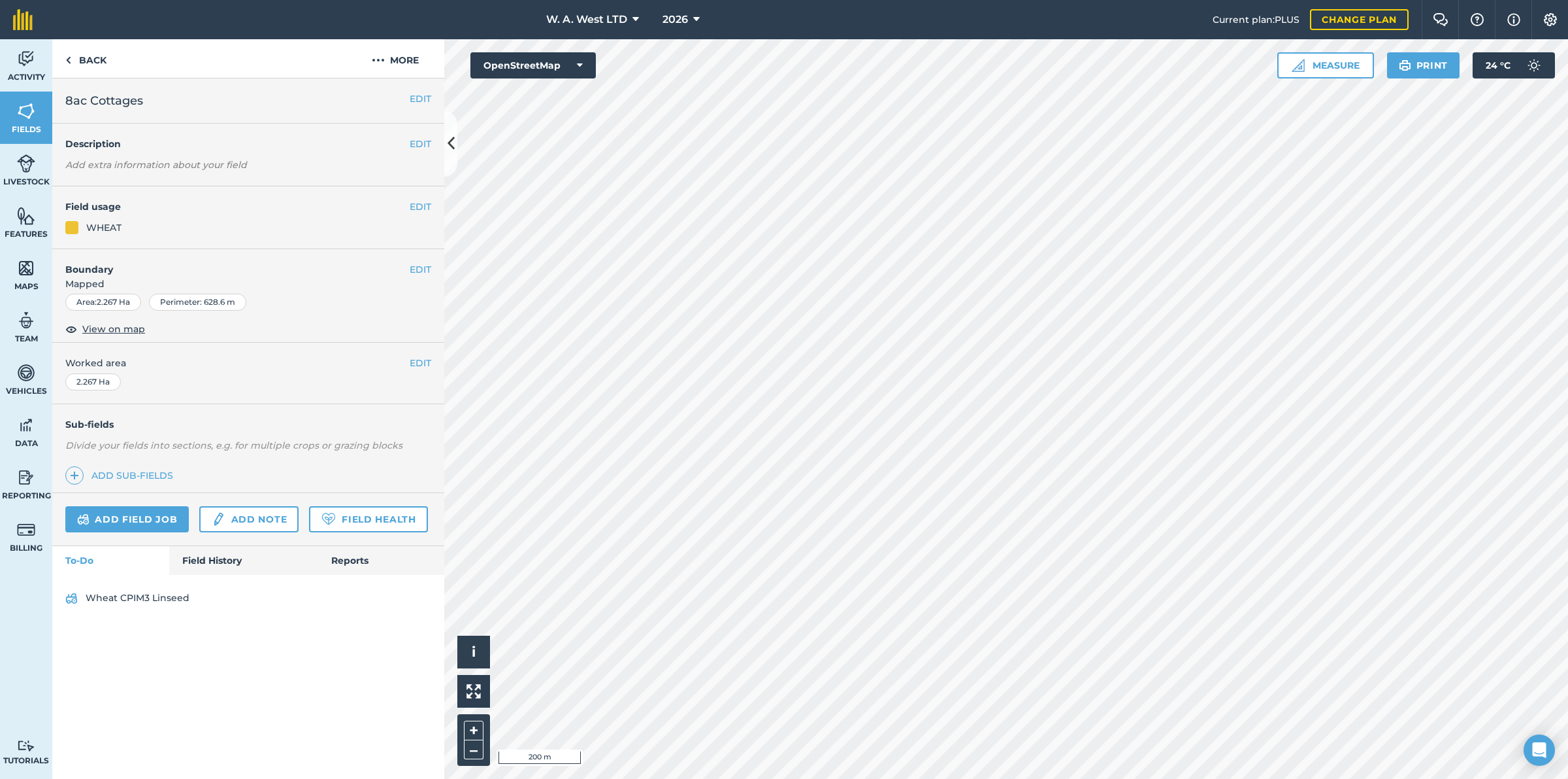
click at [121, 60] on div "Back More" at bounding box center [248, 59] width 392 height 40
click at [111, 60] on link "Back" at bounding box center [86, 59] width 68 height 39
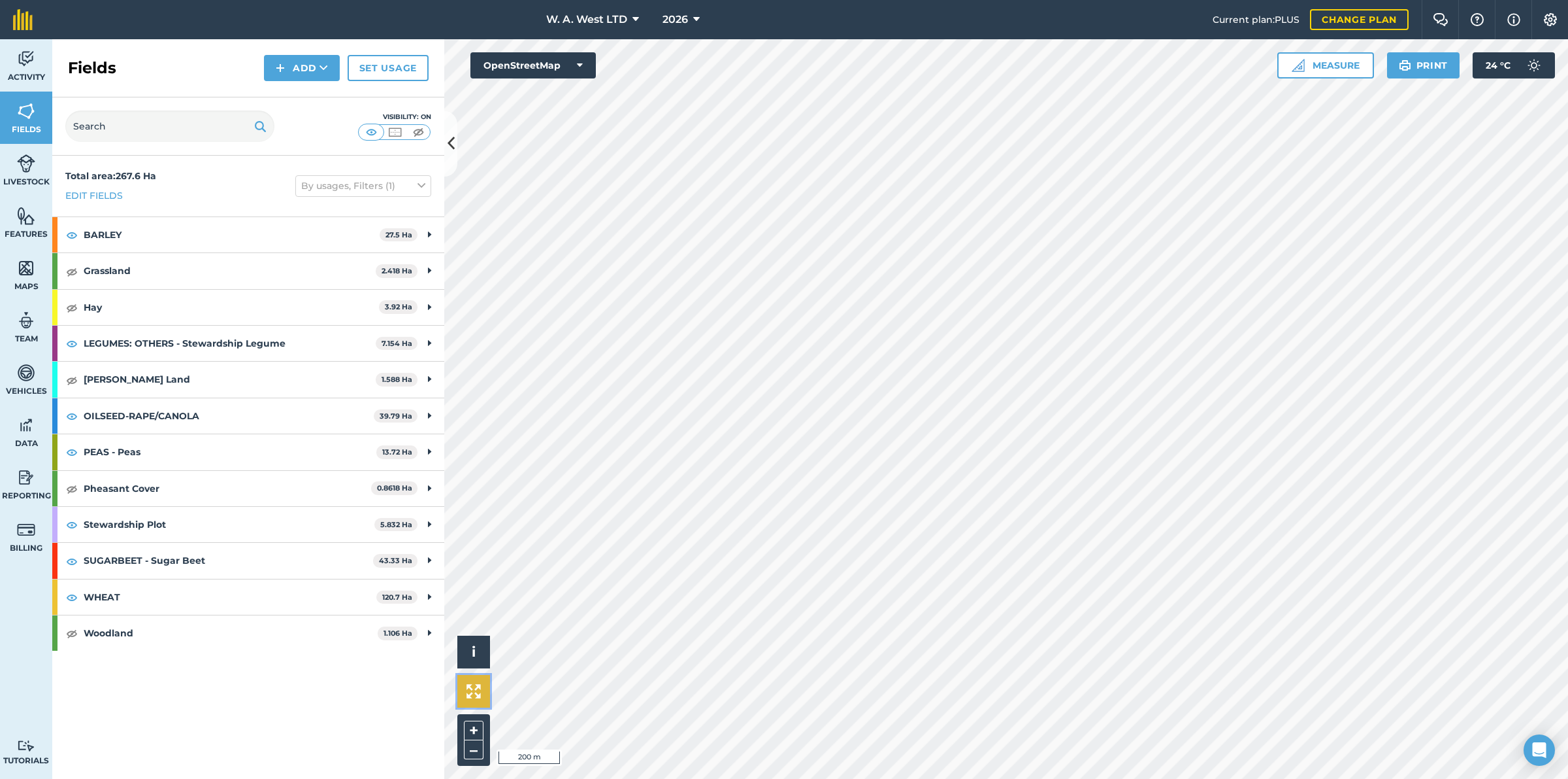
click at [482, 704] on button at bounding box center [473, 691] width 32 height 32
